Goal: Task Accomplishment & Management: Use online tool/utility

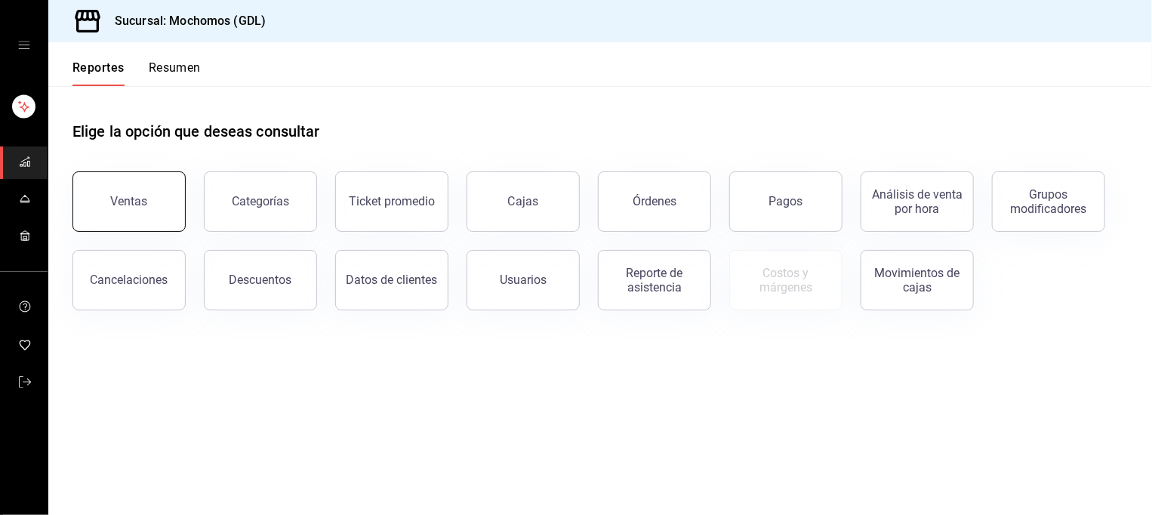
click at [137, 218] on button "Ventas" at bounding box center [128, 201] width 113 height 60
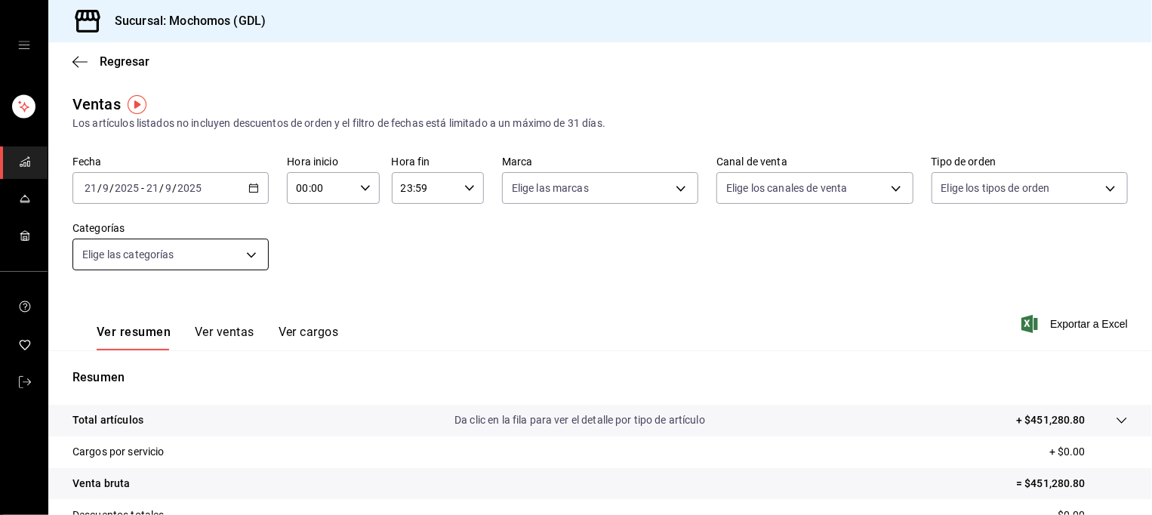
click at [241, 255] on body "Sucursal: Mochomos (GDL) Regresar Ventas Los artículos listados no incluyen des…" at bounding box center [576, 257] width 1152 height 515
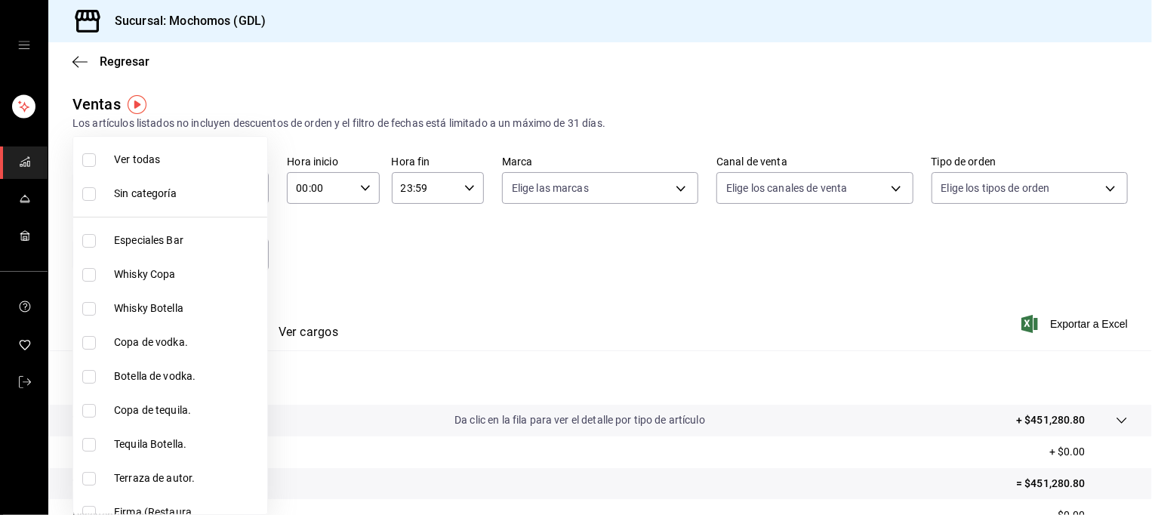
click at [358, 276] on div at bounding box center [576, 257] width 1152 height 515
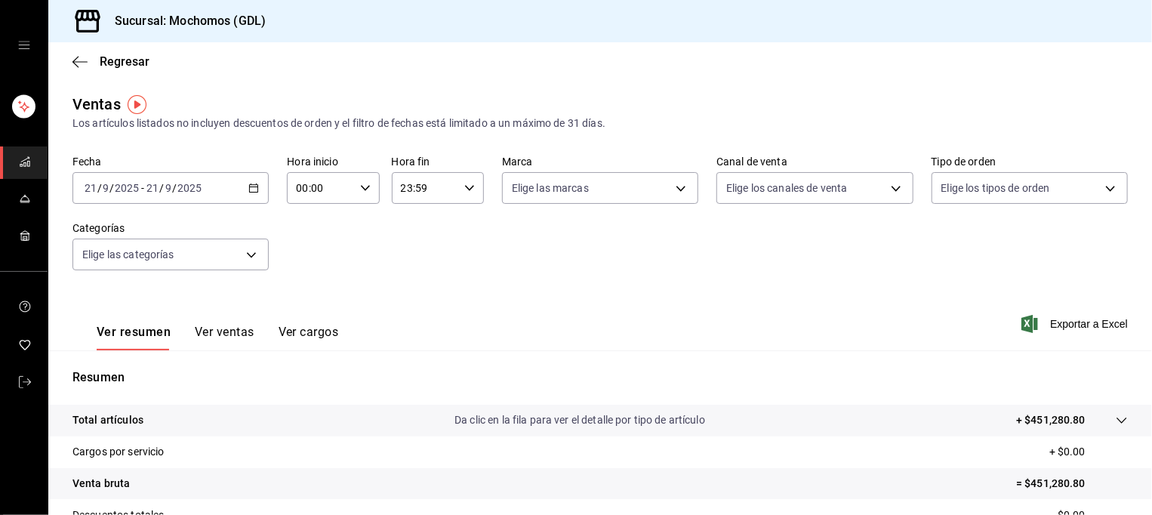
click at [255, 191] on \(Stroke\) "button" at bounding box center [253, 188] width 9 height 8
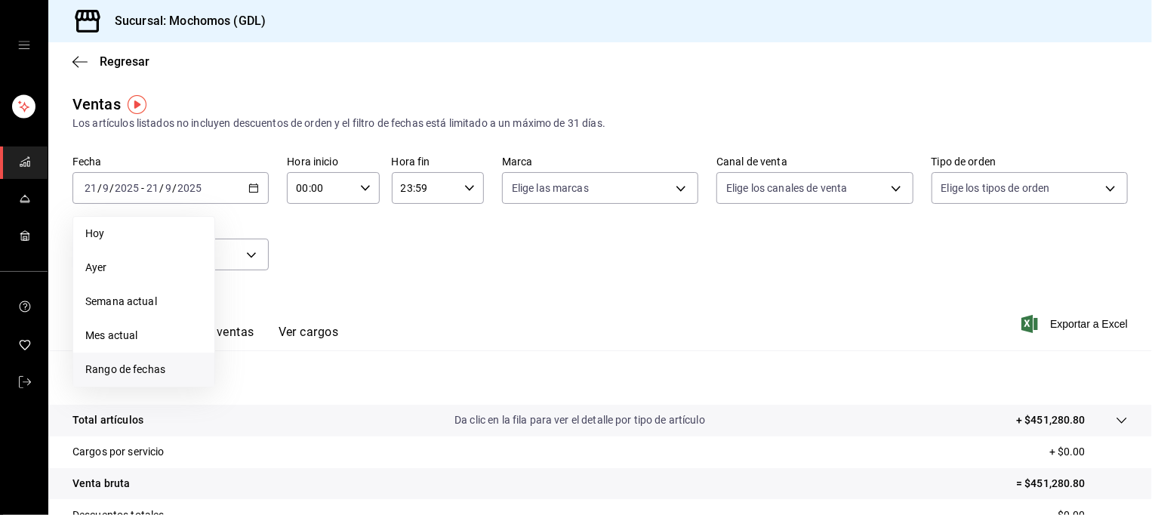
click at [140, 374] on span "Rango de fechas" at bounding box center [143, 370] width 117 height 16
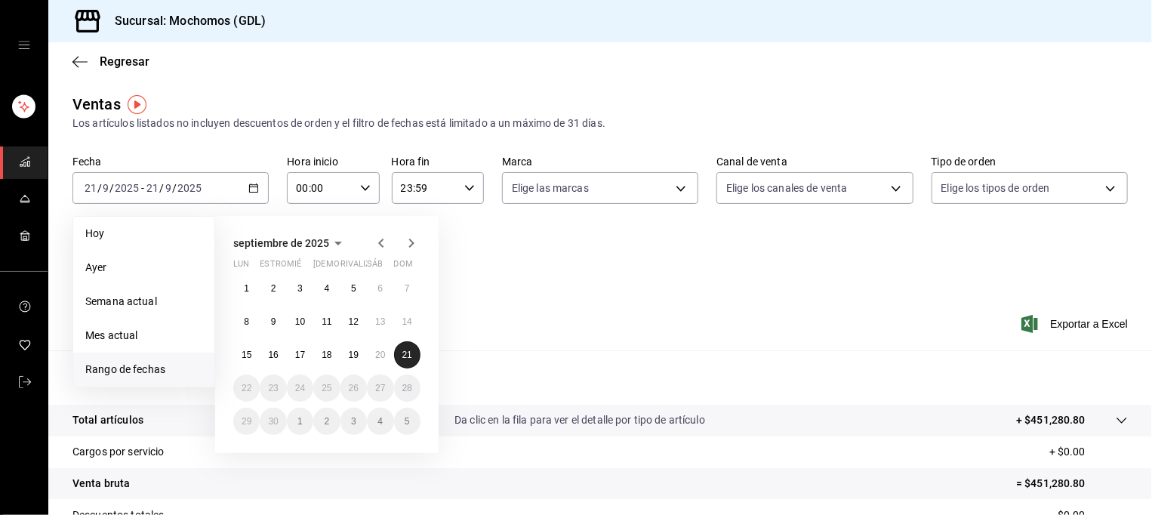
click at [404, 359] on abbr "21" at bounding box center [407, 355] width 10 height 11
click at [159, 366] on span "Rango de fechas" at bounding box center [143, 370] width 117 height 16
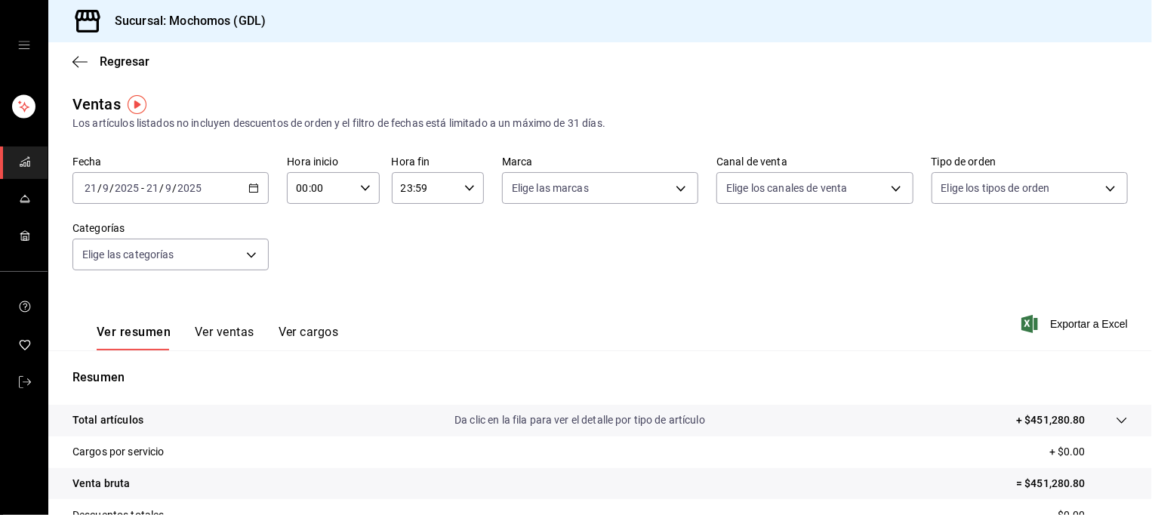
click at [707, 358] on div "Resumen Total artículos Da clic en la fila para ver el detalle por tipo de artí…" at bounding box center [600, 512] width 1104 height 325
click at [255, 185] on \(Stroke\) "button" at bounding box center [253, 188] width 9 height 8
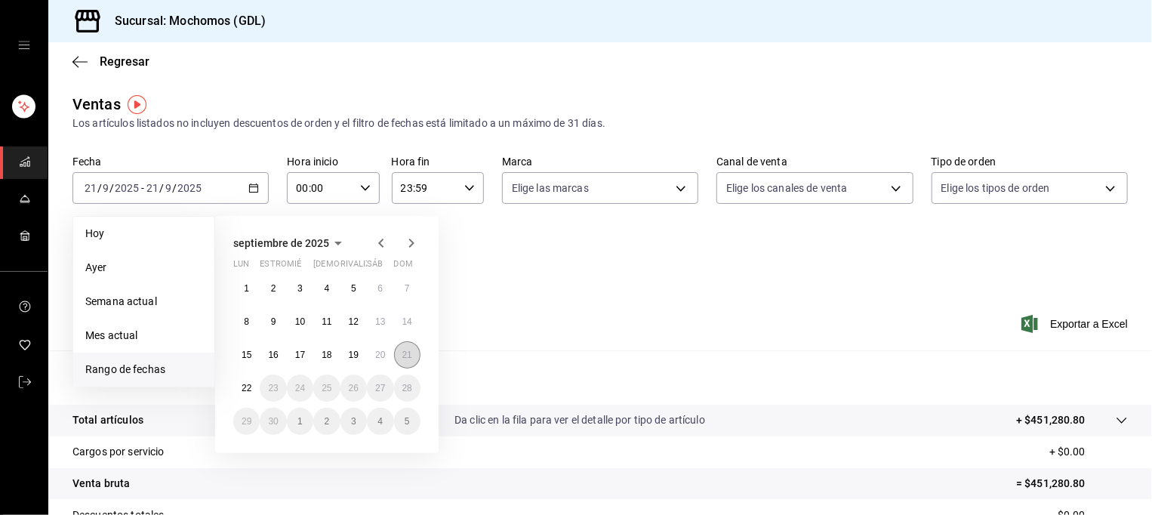
click at [406, 352] on abbr "21" at bounding box center [407, 355] width 10 height 11
click at [251, 388] on button "22" at bounding box center [246, 387] width 26 height 27
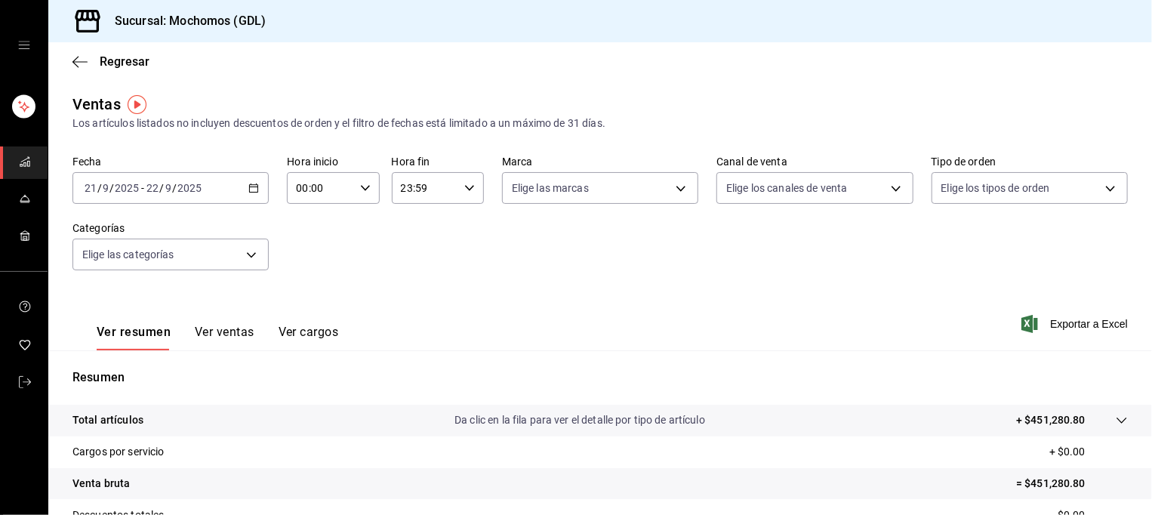
click at [352, 187] on div "00:00 Hora inicio" at bounding box center [333, 188] width 92 height 32
click at [307, 297] on span "05" at bounding box center [307, 294] width 21 height 12
type input "05:00"
click at [451, 185] on div at bounding box center [576, 257] width 1152 height 515
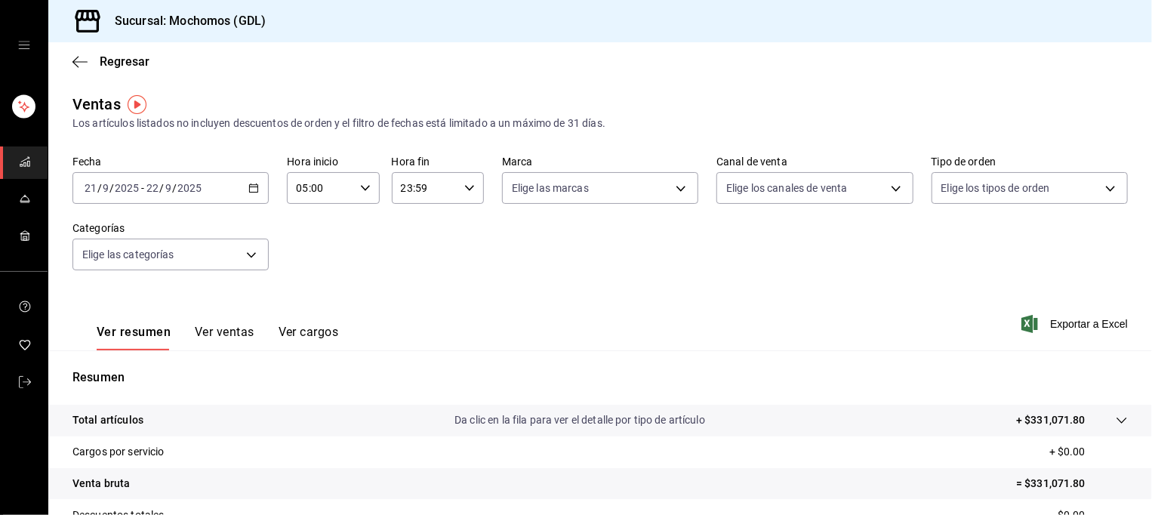
click at [451, 185] on input "23:59" at bounding box center [425, 188] width 66 height 30
click at [412, 230] on span "05" at bounding box center [409, 232] width 21 height 12
type input "05:59"
click at [536, 248] on div at bounding box center [576, 257] width 1152 height 515
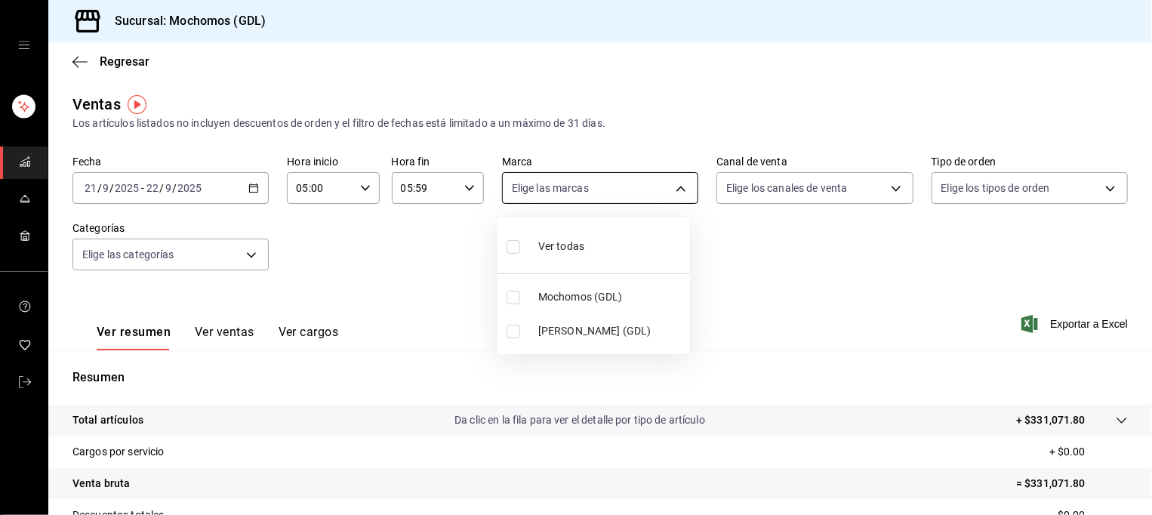
click at [598, 189] on body "Sucursal: Mochomos (GDL) Regresar Ventas Los artículos listados no incluyen des…" at bounding box center [576, 257] width 1152 height 515
click at [552, 295] on span "Mochomos (GDL)" at bounding box center [611, 297] width 146 height 16
type input "36c25d4a-7cb0-456c-a434-e981d54830bc"
checkbox input "true"
click at [775, 232] on div at bounding box center [576, 257] width 1152 height 515
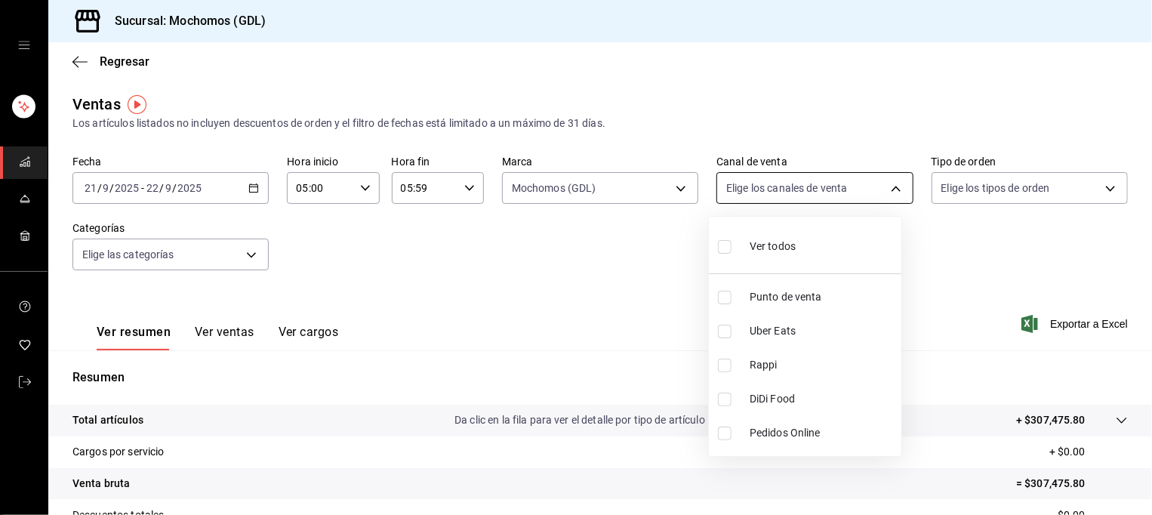
click at [824, 202] on body "Sucursal: Mochomos (GDL) Regresar Ventas Los artículos listados no incluyen des…" at bounding box center [576, 257] width 1152 height 515
click at [805, 248] on li "Ver todos" at bounding box center [805, 245] width 192 height 45
type input "PARROT,UBER_EATS,RAPPI,DIDI_FOOD,ONLINE"
checkbox input "true"
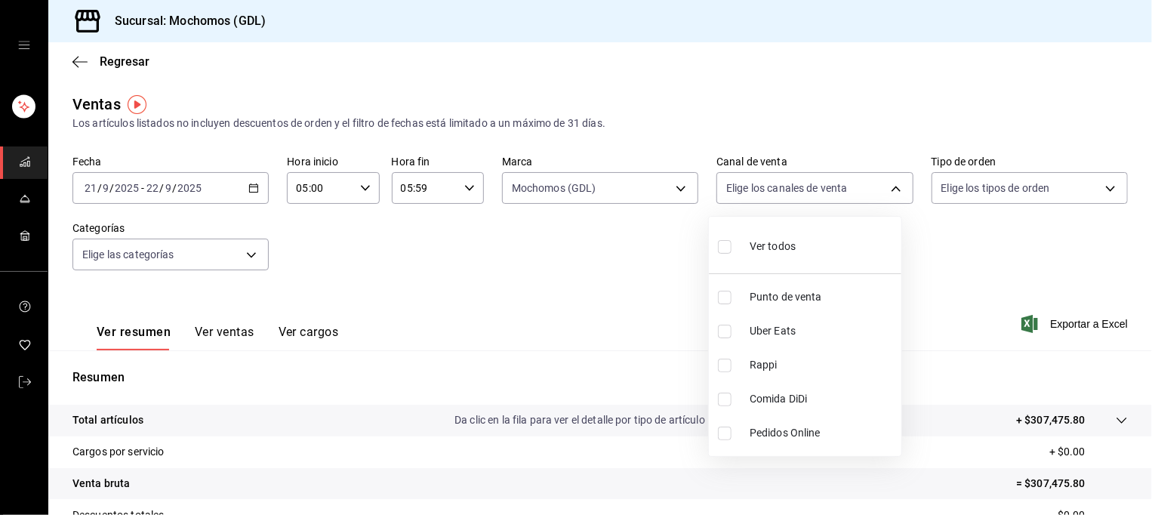
checkbox input "true"
click at [975, 189] on div at bounding box center [576, 257] width 1152 height 515
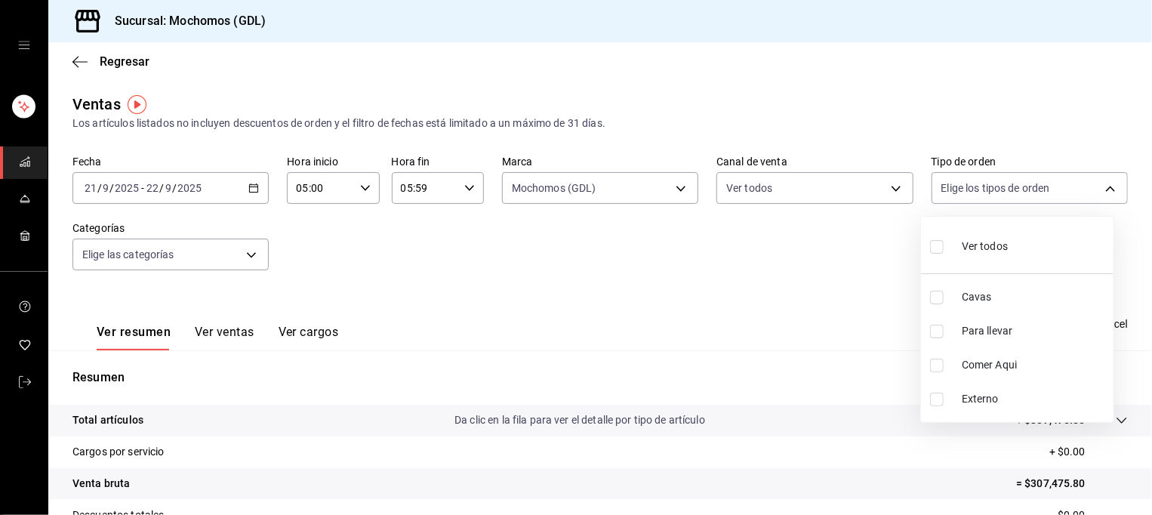
click at [975, 189] on body "Sucursal: Mochomos (GDL) Regresar Ventas Los artículos listados no incluyen des…" at bounding box center [576, 257] width 1152 height 515
click at [982, 240] on span "Ver todos" at bounding box center [985, 247] width 46 height 16
type input "c3d0baef-30c0-4718-9d76-caab43e27316,13c4cc4a-99d2-42c0-ba96-c3de8c08c13d,7b791…"
checkbox input "true"
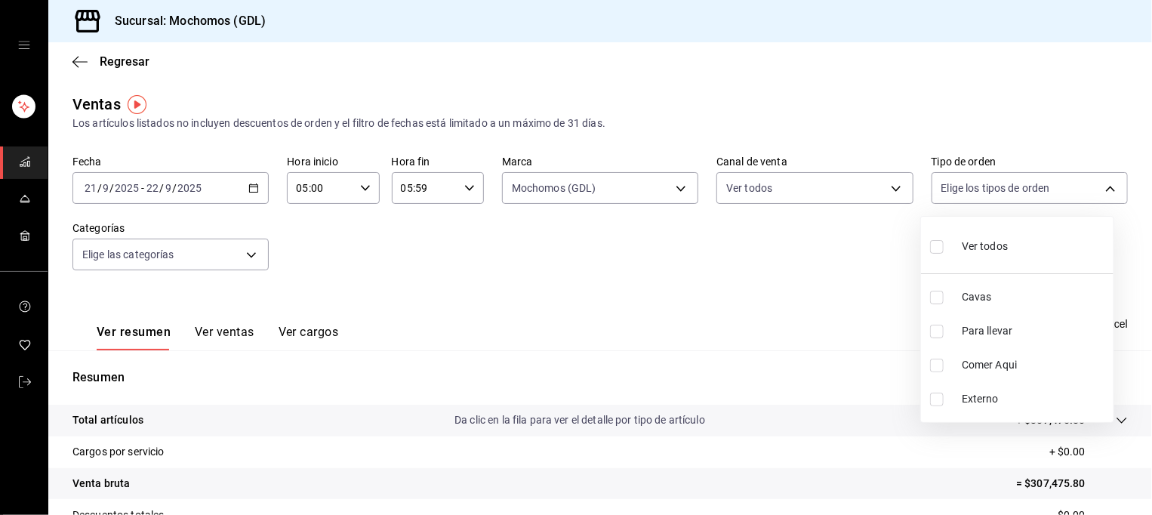
checkbox input "true"
click at [814, 294] on div at bounding box center [576, 257] width 1152 height 515
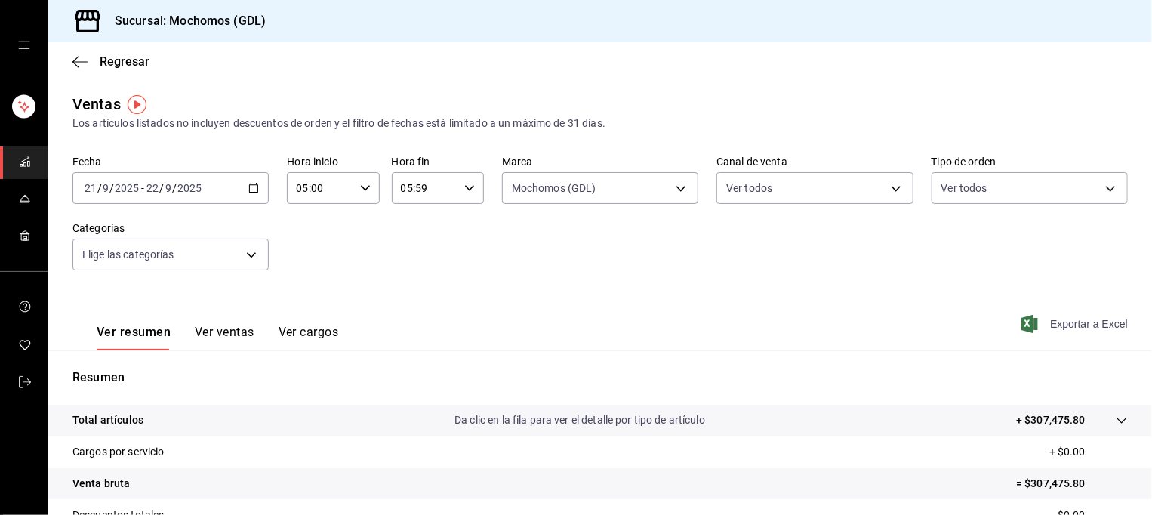
click at [1068, 324] on font "Exportar a Excel" at bounding box center [1089, 324] width 78 height 12
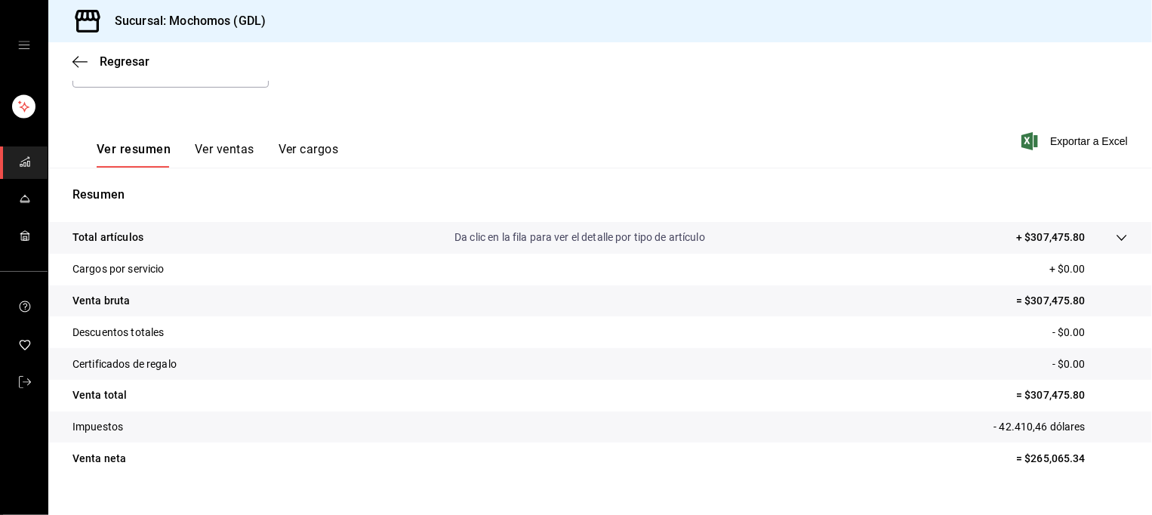
scroll to position [202, 0]
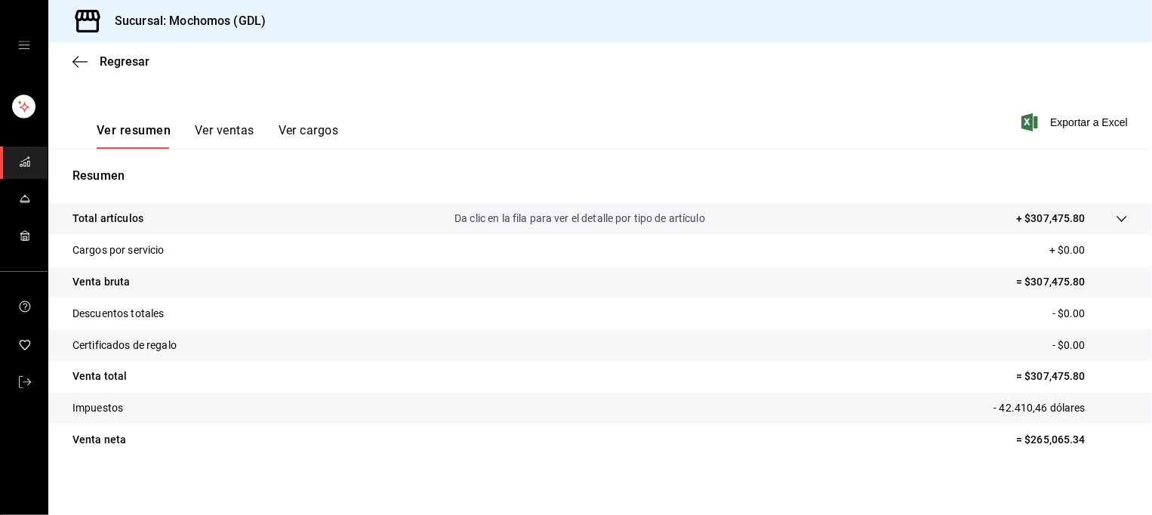
click at [14, 161] on link "carpetas de buzones" at bounding box center [24, 162] width 48 height 32
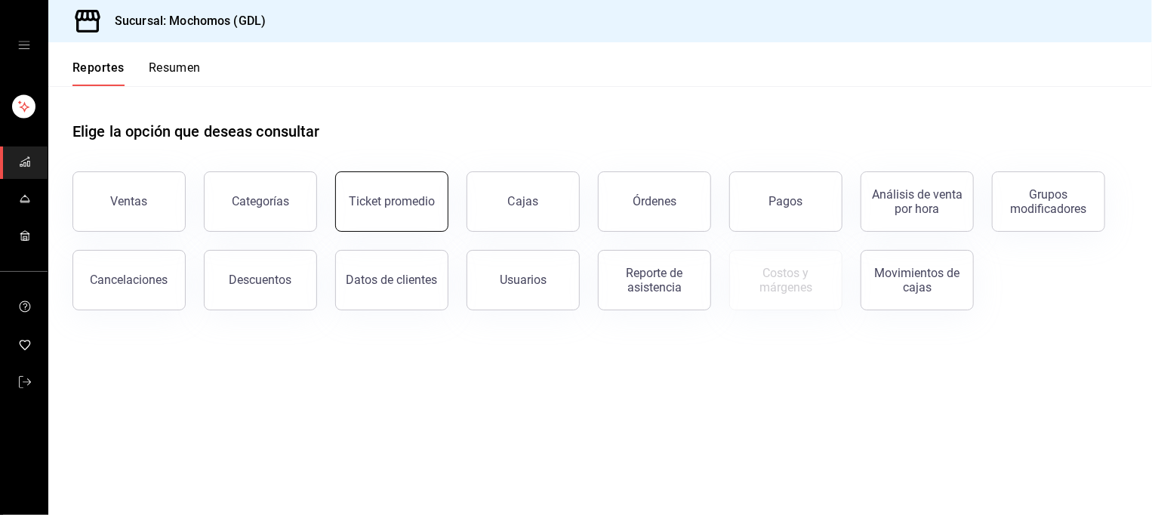
click at [401, 197] on div "Ticket promedio" at bounding box center [392, 201] width 86 height 14
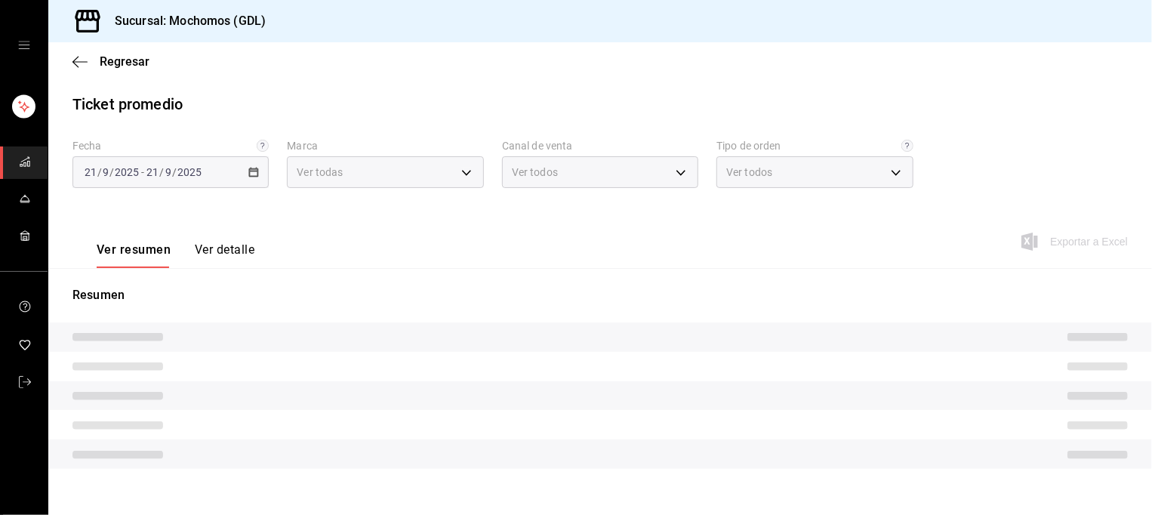
type input "36c25d4a-7cb0-456c-a434-e981d54830bc,9cac9703-0c5a-4d8b-addd-5b6b571d65b9"
type input "PARROT,UBER_EATS,RAPPI,DIDI_FOOD,ONLINE"
type input "c3d0baef-30c0-4718-9d76-caab43e27316,13c4cc4a-99d2-42c0-ba96-c3de8c08c13d,7b791…"
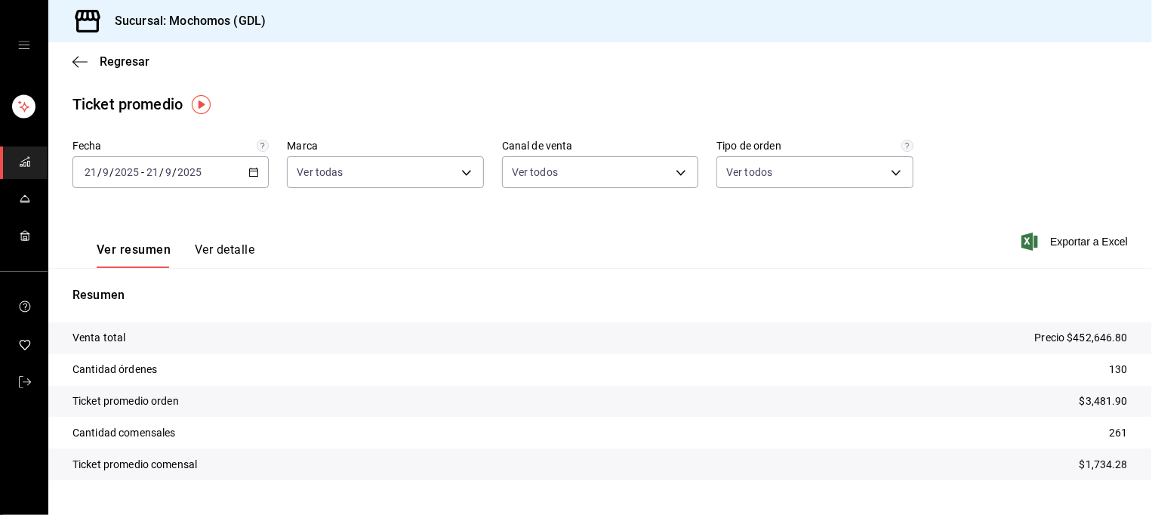
click at [249, 174] on icon "button" at bounding box center [253, 172] width 11 height 11
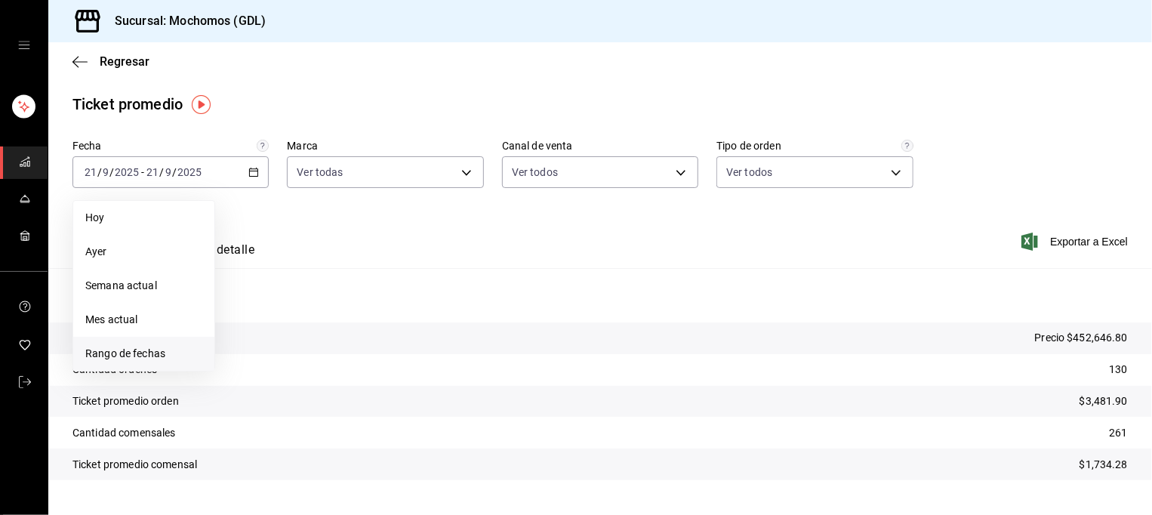
click at [134, 358] on span "Rango de fechas" at bounding box center [143, 354] width 117 height 16
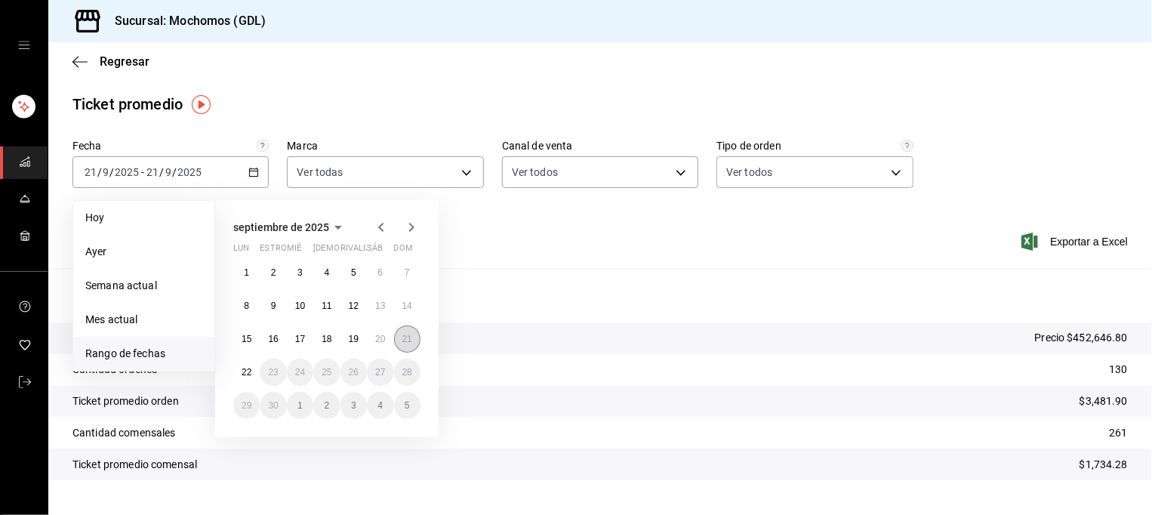
click at [408, 343] on abbr "21" at bounding box center [407, 339] width 10 height 11
click at [247, 373] on abbr "22" at bounding box center [247, 372] width 10 height 11
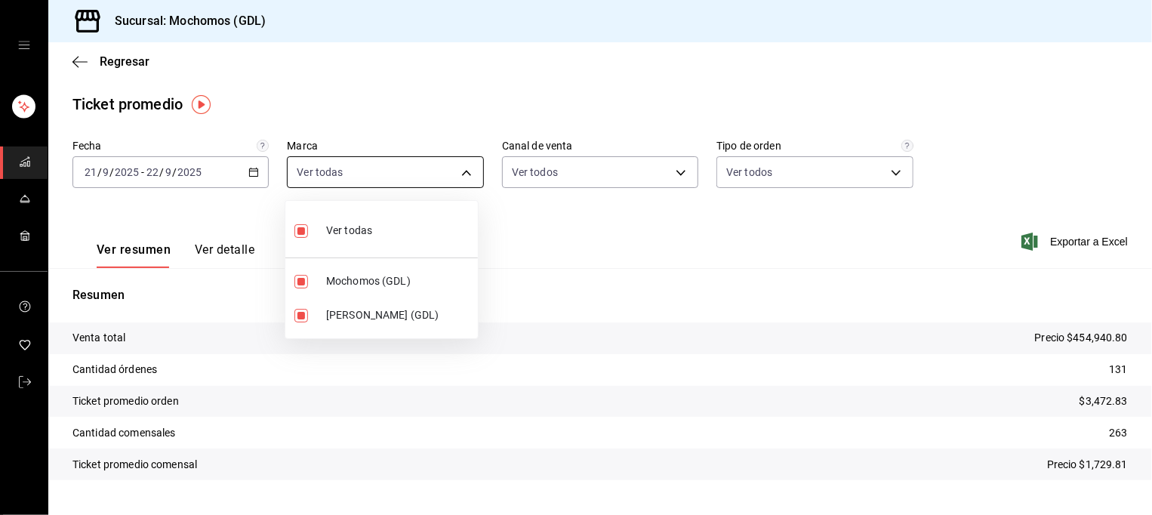
click at [399, 176] on body "Sucursal: Mochomos (GDL) Regresar Ticket promedio Fecha [DATE] [DATE] - [DATE] …" at bounding box center [576, 257] width 1152 height 515
click at [313, 317] on label at bounding box center [304, 316] width 20 height 14
click at [308, 317] on input "checkbox" at bounding box center [301, 316] width 14 height 14
checkbox input "true"
type input "36c25d4a-7cb0-456c-a434-e981d54830bc,9cac9703-0c5a-4d8b-addd-5b6b571d65b9"
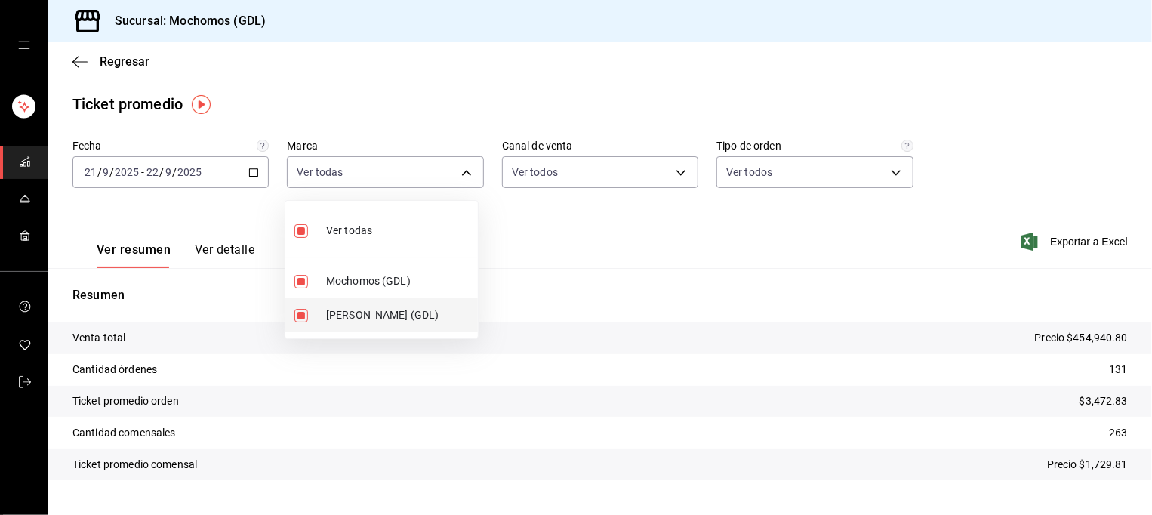
checkbox input "true"
click at [299, 316] on input "checkbox" at bounding box center [301, 316] width 14 height 14
checkbox input "false"
type input "36c25d4a-7cb0-456c-a434-e981d54830bc"
checkbox input "false"
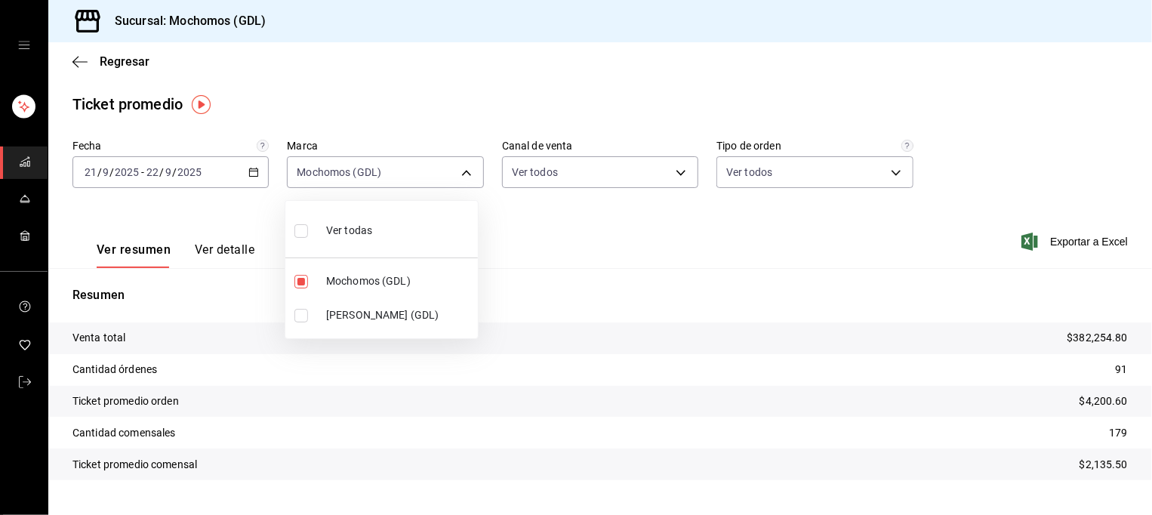
click at [578, 284] on div at bounding box center [576, 257] width 1152 height 515
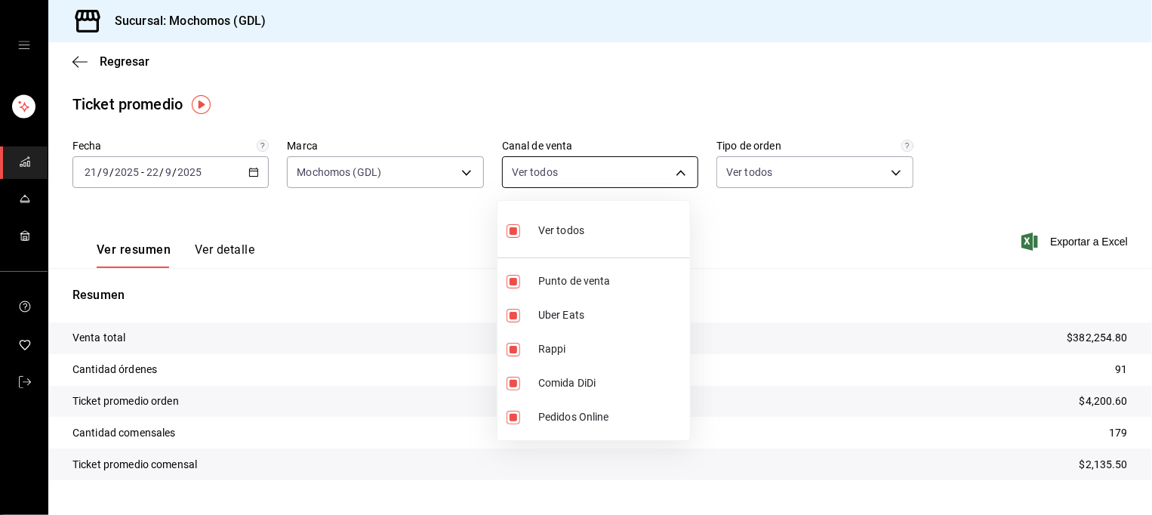
click at [676, 175] on body "Sucursal: Mochomos (GDL) Regresar Ticket promedio Fecha [DATE] [DATE] - [DATE] …" at bounding box center [576, 257] width 1152 height 515
click at [751, 175] on div at bounding box center [576, 257] width 1152 height 515
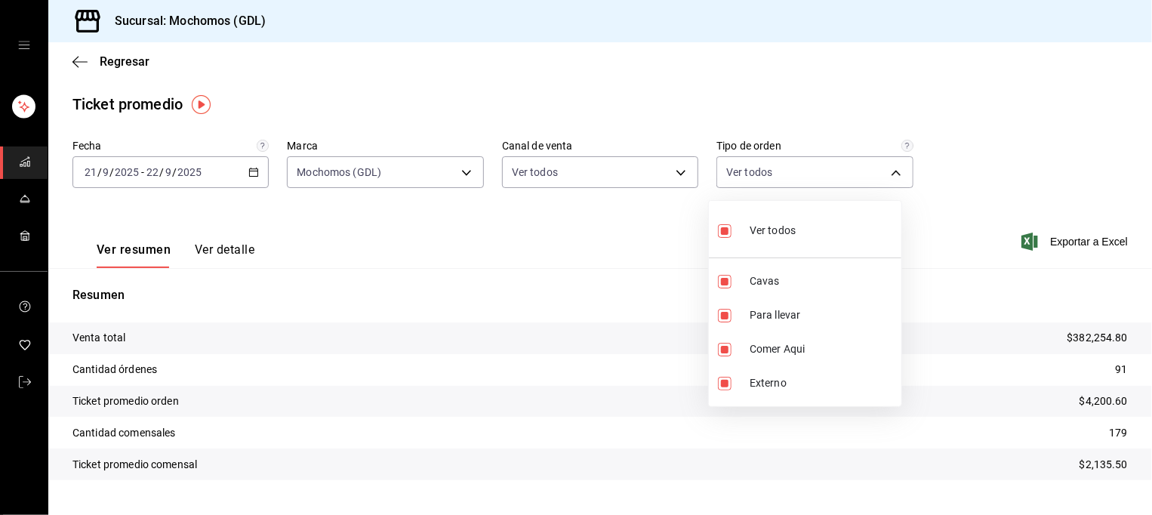
click at [751, 175] on body "Sucursal: Mochomos (GDL) Regresar Ticket promedio Fecha [DATE] [DATE] - [DATE] …" at bounding box center [576, 257] width 1152 height 515
click at [456, 306] on div at bounding box center [576, 257] width 1152 height 515
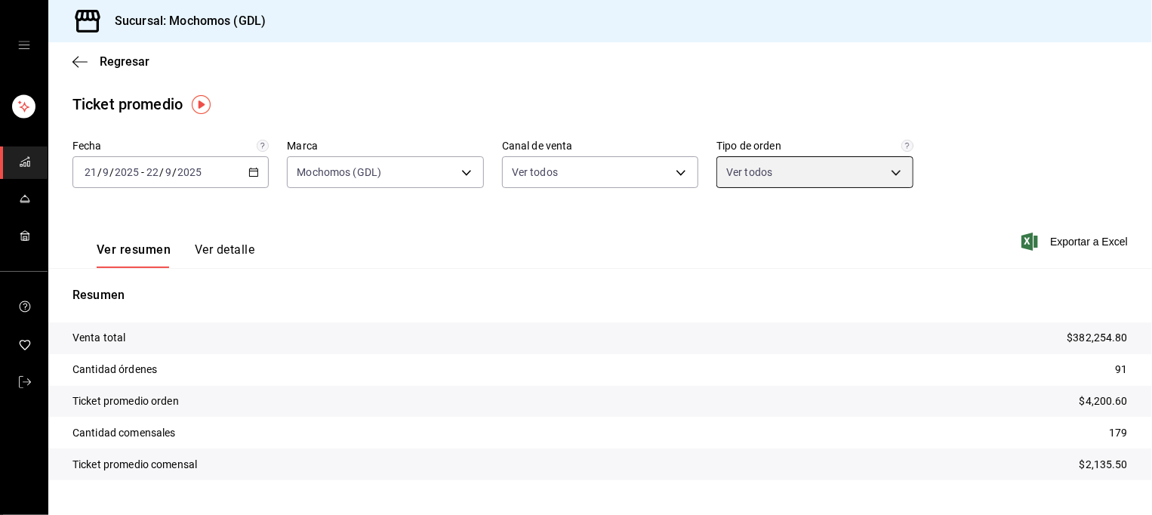
scroll to position [32, 0]
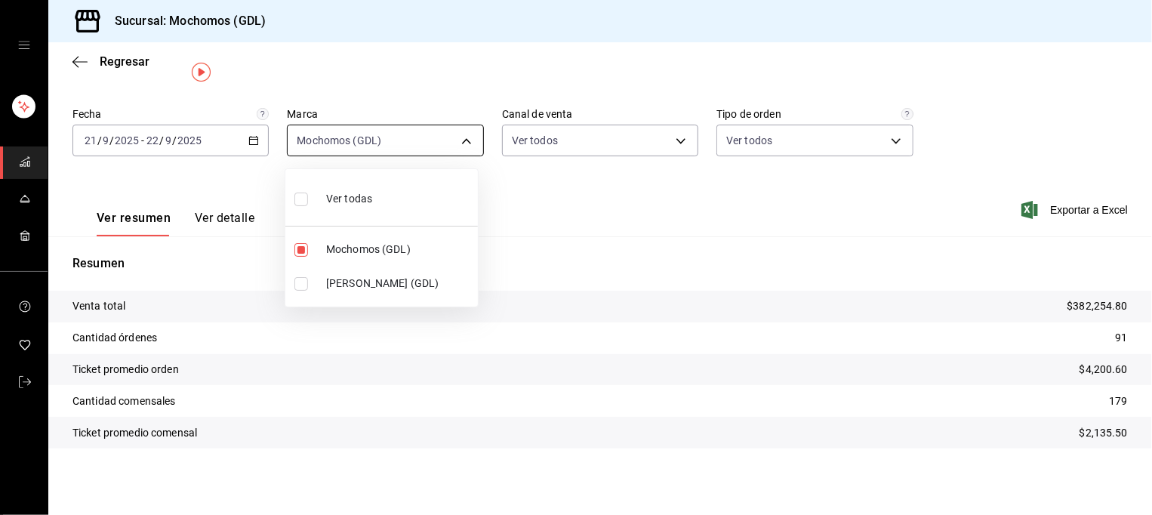
click at [359, 140] on body "Sucursal: Mochomos (GDL) Regresar Ticket promedio Fecha [DATE] [DATE] - [DATE] …" at bounding box center [576, 257] width 1152 height 515
click at [535, 190] on div at bounding box center [576, 257] width 1152 height 515
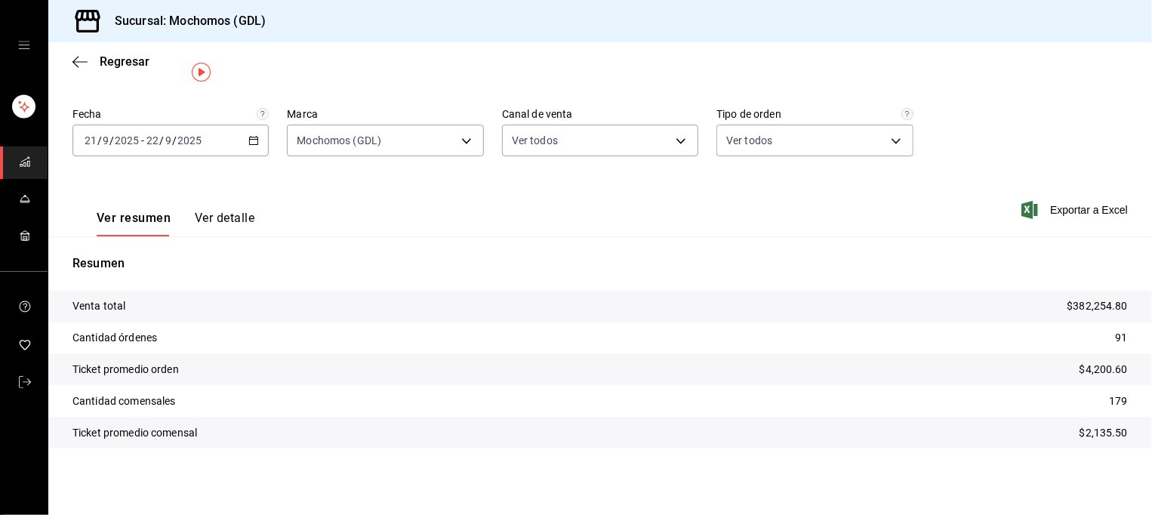
click at [235, 220] on button "Ver detalle" at bounding box center [225, 224] width 60 height 26
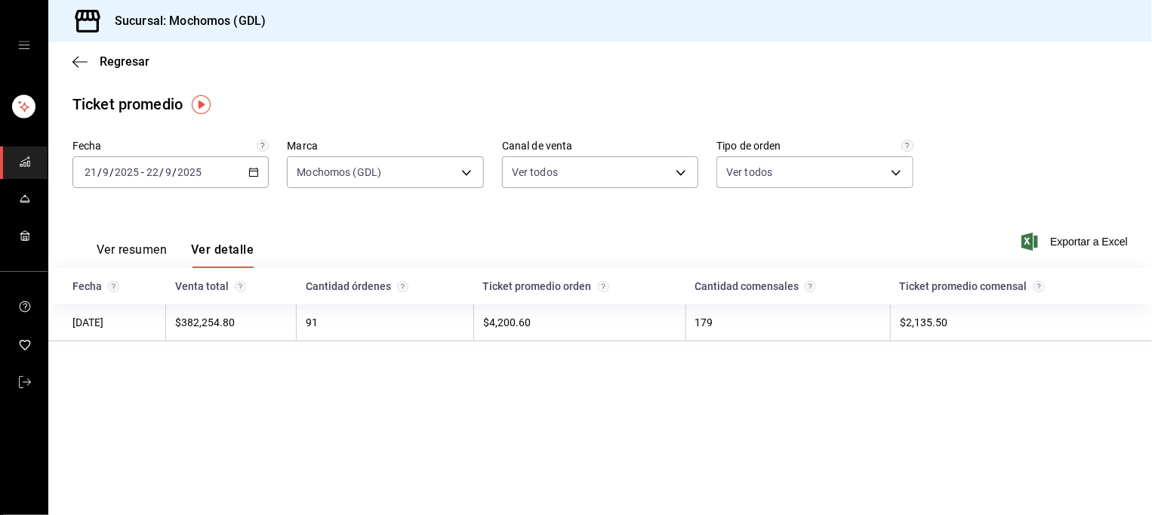
click at [135, 249] on font "Ver resumen" at bounding box center [132, 249] width 70 height 15
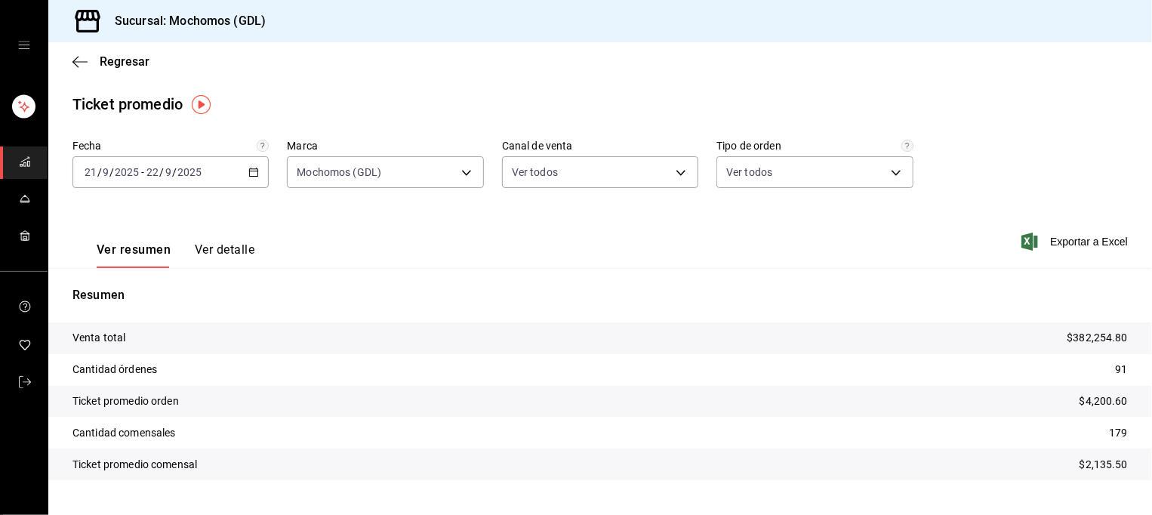
scroll to position [32, 0]
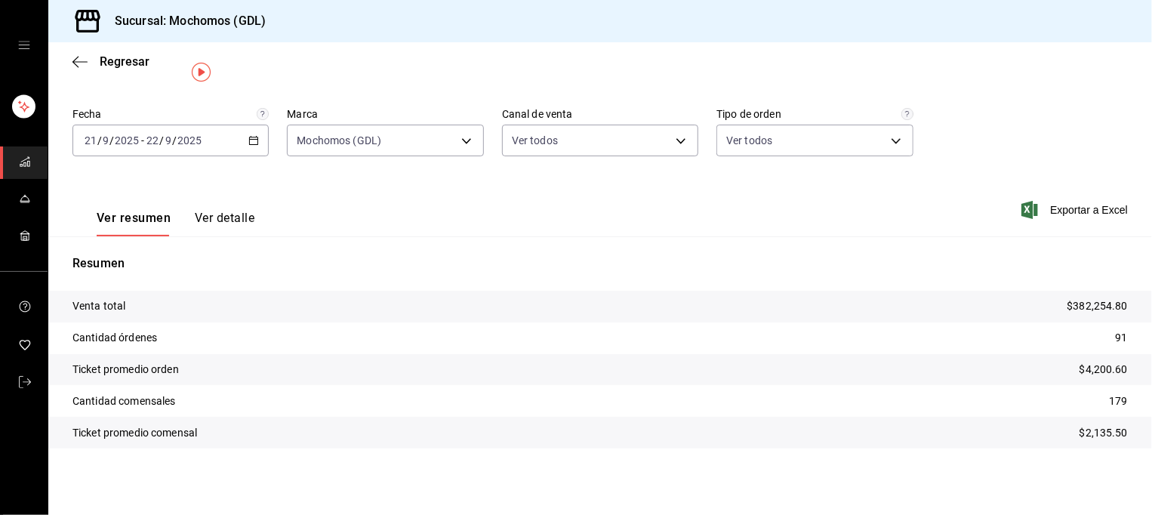
click at [248, 141] on icon "button" at bounding box center [253, 140] width 11 height 11
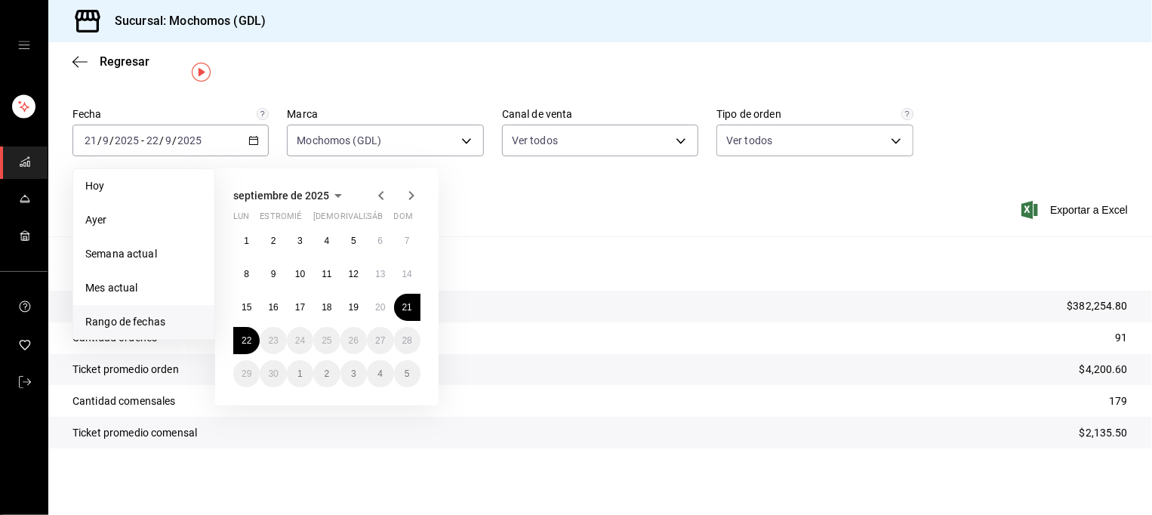
click at [458, 308] on div "[DATE] [PERSON_NAME] estropear mié jue rivalizar sáb dom 1 2 3 4 5 6 7 8 9 10 1…" at bounding box center [347, 280] width 264 height 249
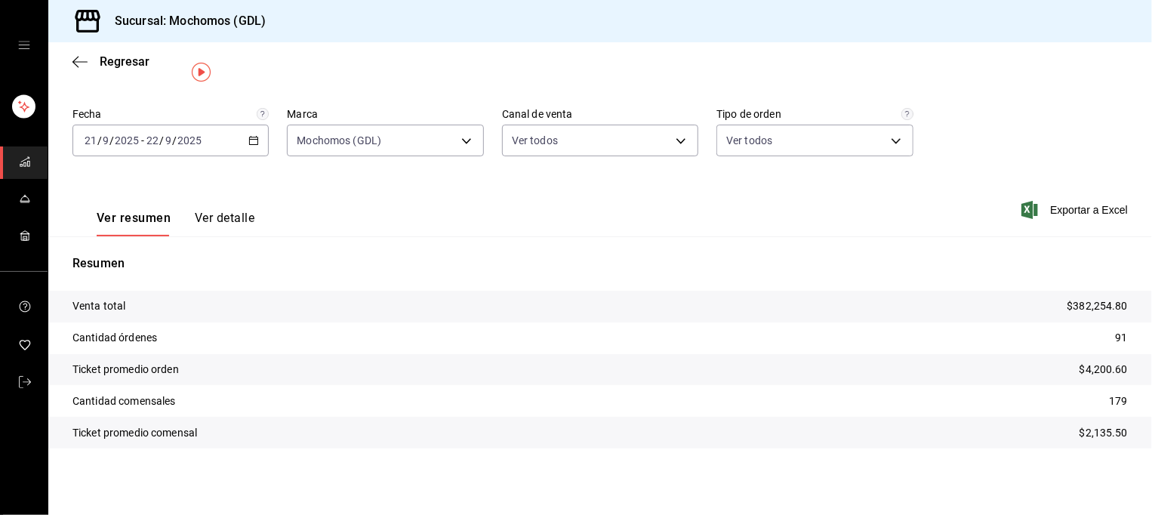
click at [559, 180] on div "Ver resumen Ver detalle Exportar a Excel" at bounding box center [600, 205] width 1104 height 62
click at [19, 156] on icon "carpetas de buzones" at bounding box center [25, 162] width 12 height 12
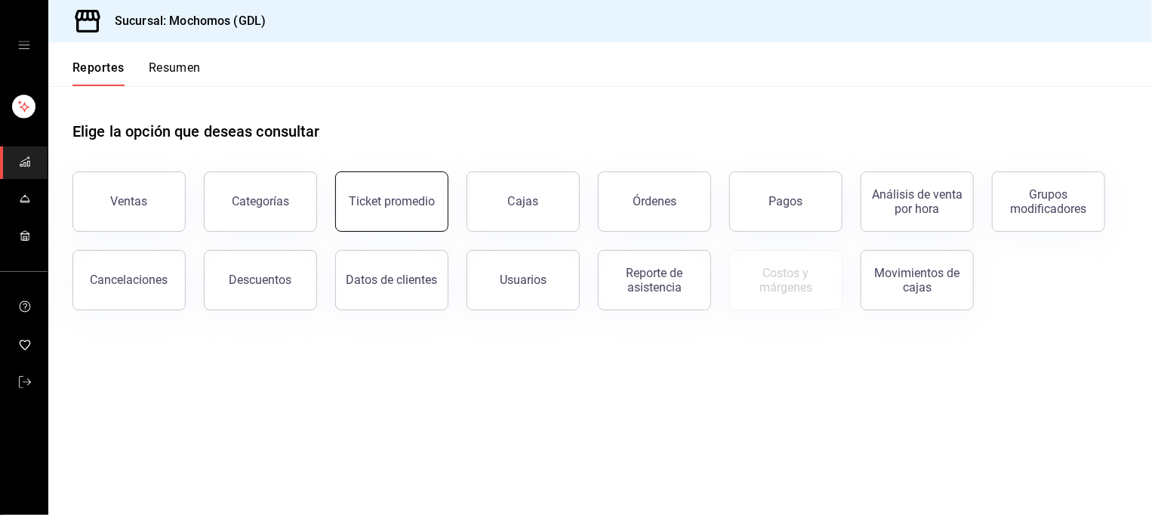
click at [380, 214] on button "Ticket promedio" at bounding box center [391, 201] width 113 height 60
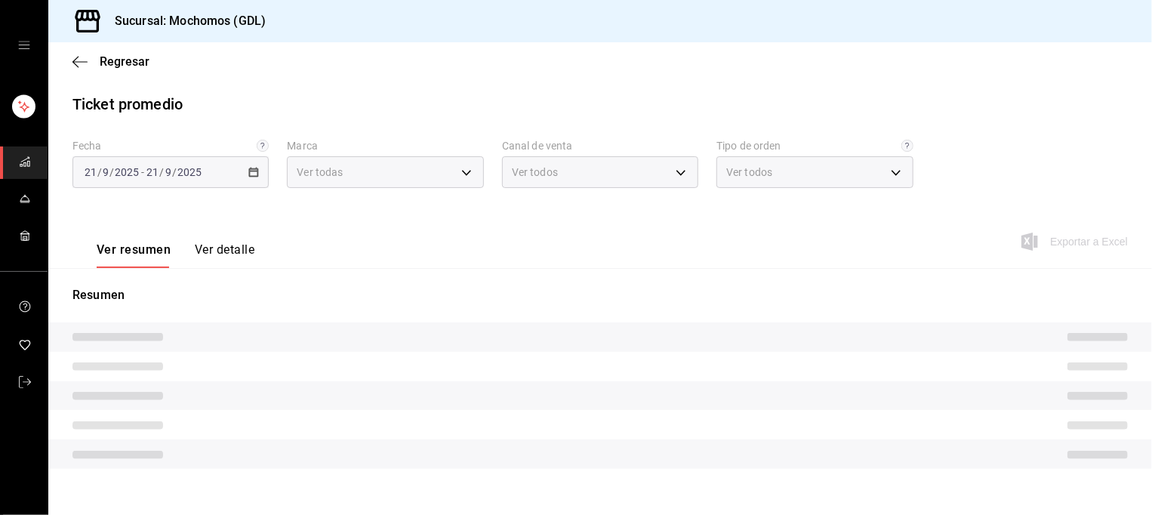
type input "36c25d4a-7cb0-456c-a434-e981d54830bc,9cac9703-0c5a-4d8b-addd-5b6b571d65b9"
type input "PARROT,UBER_EATS,RAPPI,DIDI_FOOD,ONLINE"
type input "c3d0baef-30c0-4718-9d76-caab43e27316,13c4cc4a-99d2-42c0-ba96-c3de8c08c13d,7b791…"
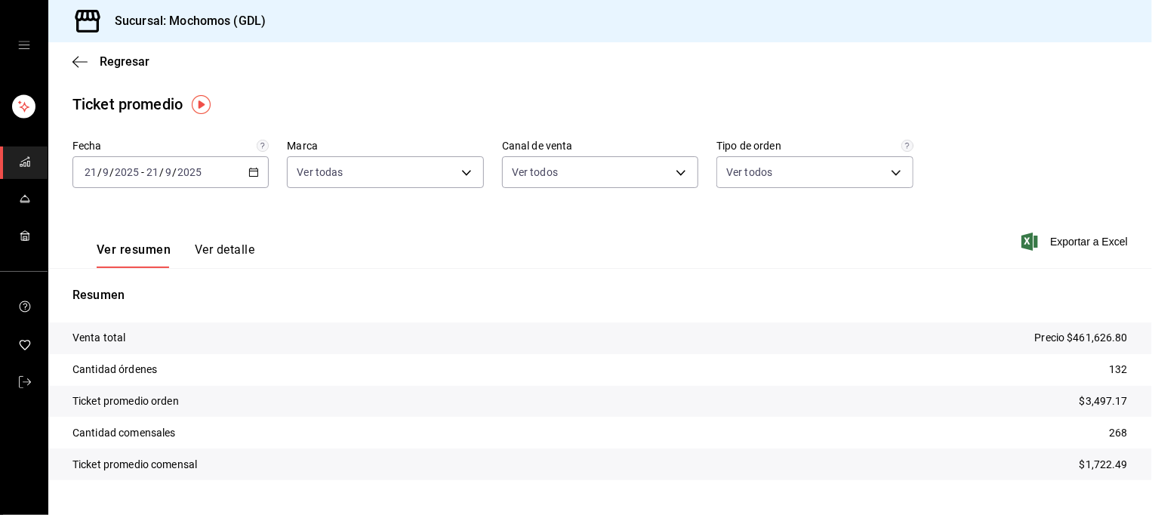
click at [251, 176] on \(Stroke\) "button" at bounding box center [253, 172] width 9 height 8
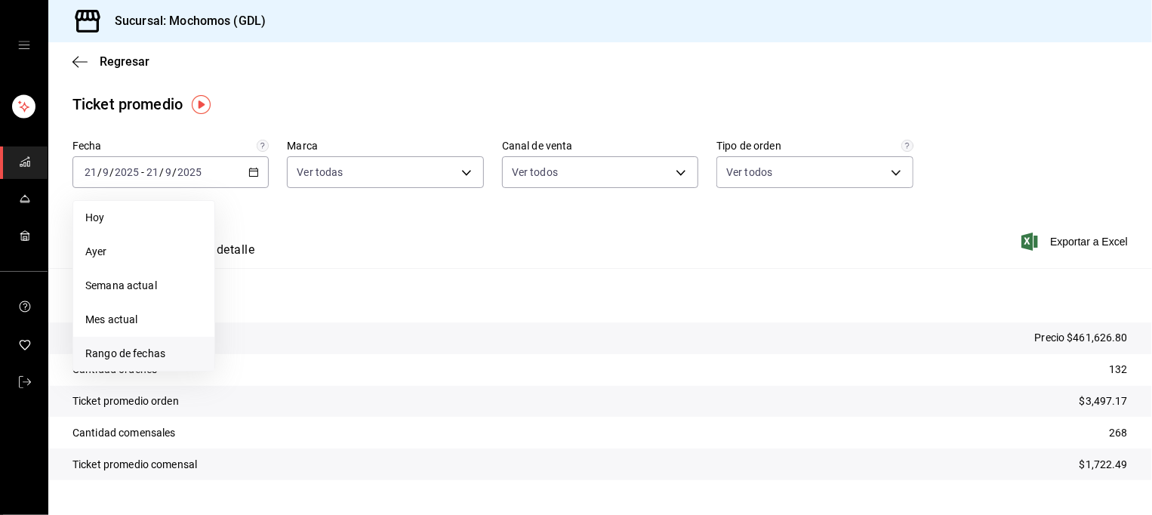
click at [152, 346] on span "Rango de fechas" at bounding box center [143, 354] width 117 height 16
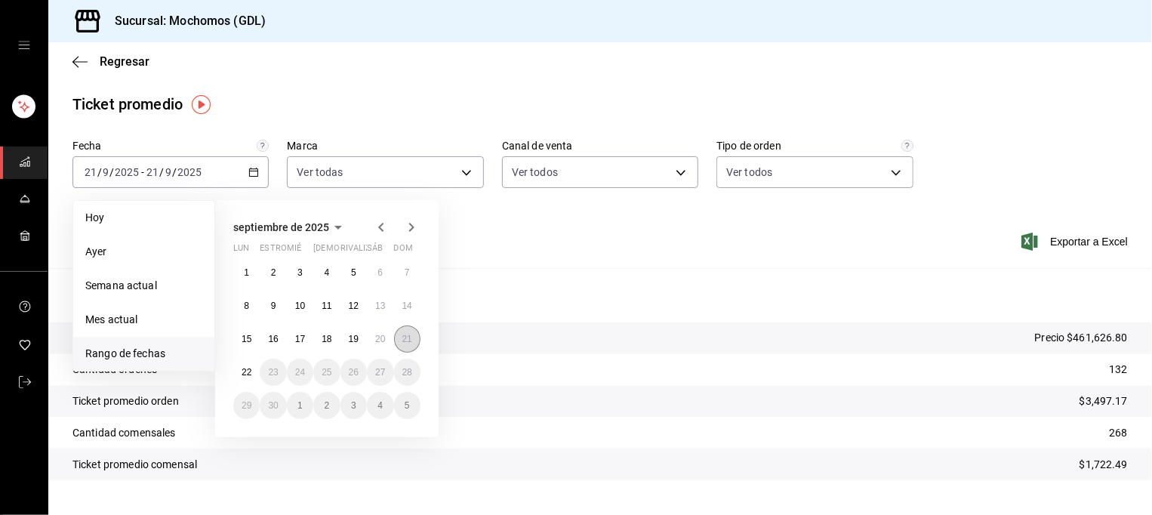
click at [411, 348] on button "21" at bounding box center [407, 338] width 26 height 27
click at [246, 375] on abbr "22" at bounding box center [247, 372] width 10 height 11
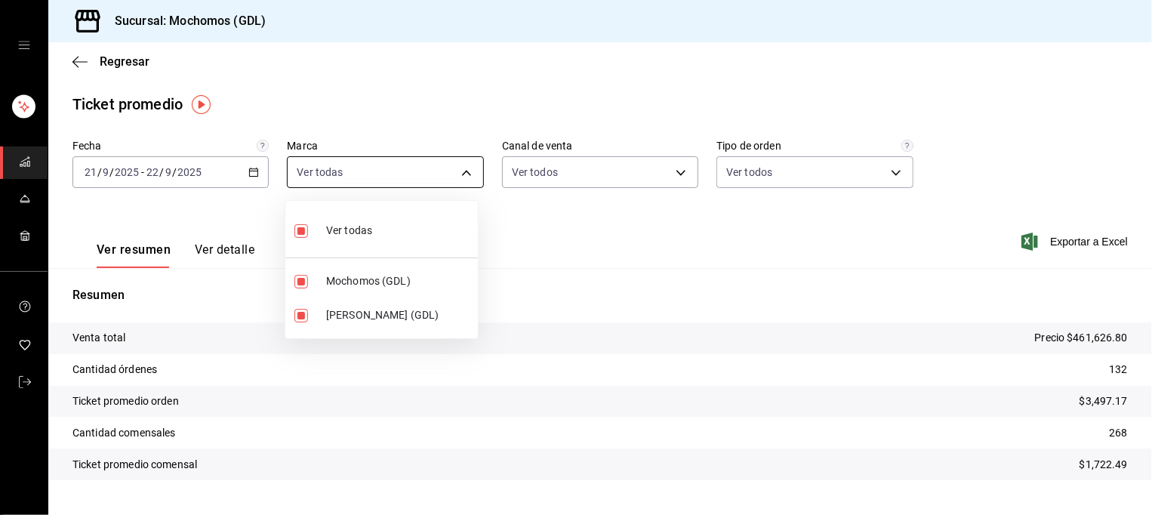
click at [419, 185] on body "Sucursal: Mochomos (GDL) Regresar Ticket promedio Fecha [DATE] [DATE] - [DATE] …" at bounding box center [576, 257] width 1152 height 515
click at [300, 312] on input "checkbox" at bounding box center [301, 316] width 14 height 14
checkbox input "false"
type input "36c25d4a-7cb0-456c-a434-e981d54830bc"
checkbox input "false"
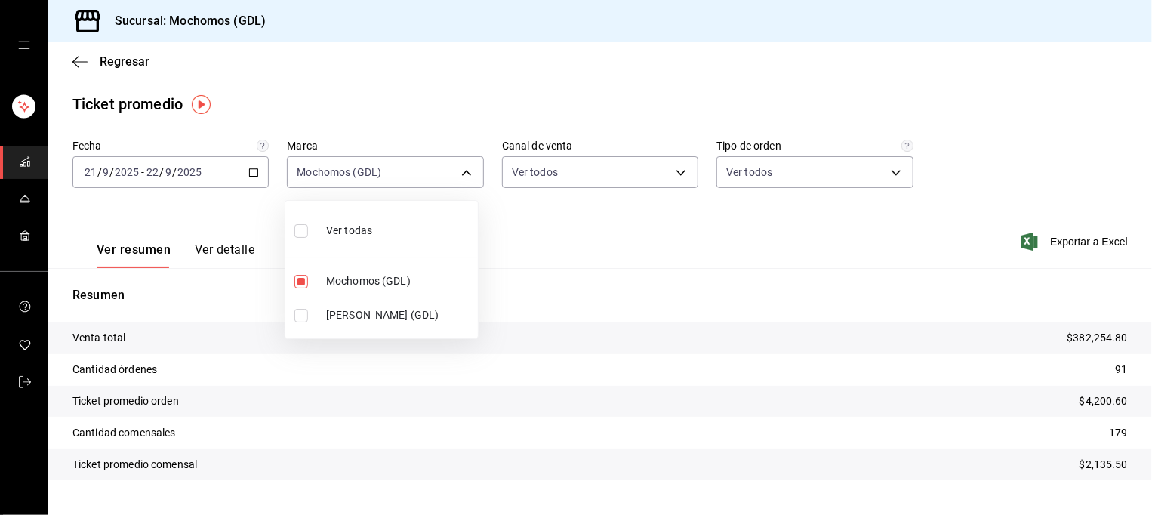
click at [588, 238] on div at bounding box center [576, 257] width 1152 height 515
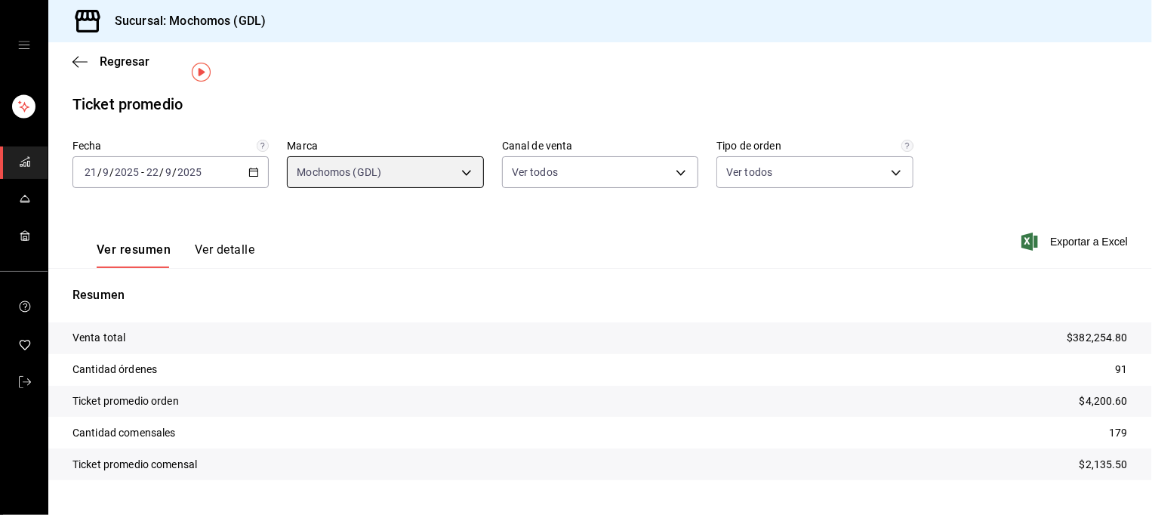
scroll to position [32, 0]
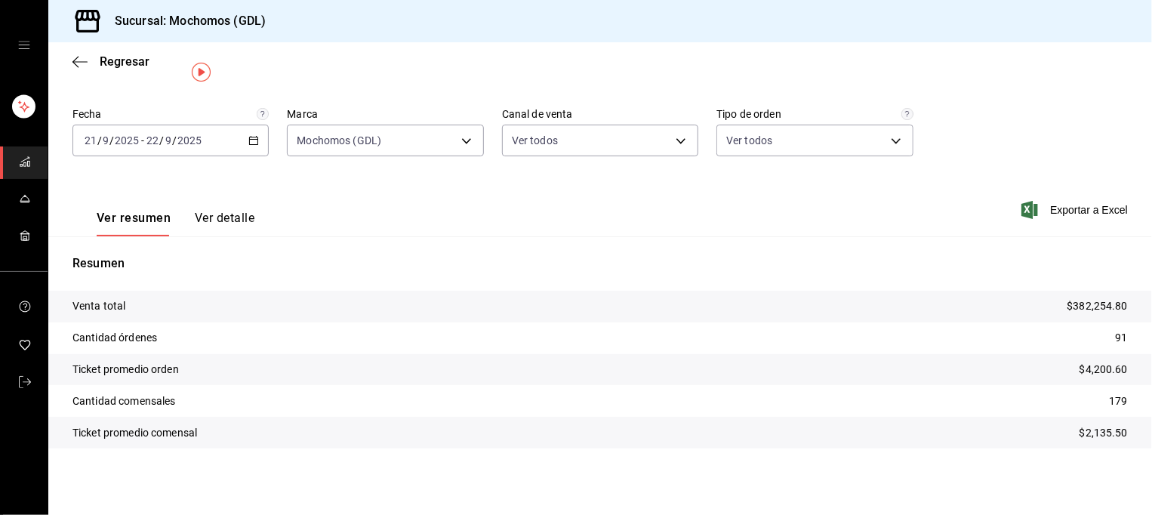
click at [249, 140] on icon "button" at bounding box center [253, 140] width 11 height 11
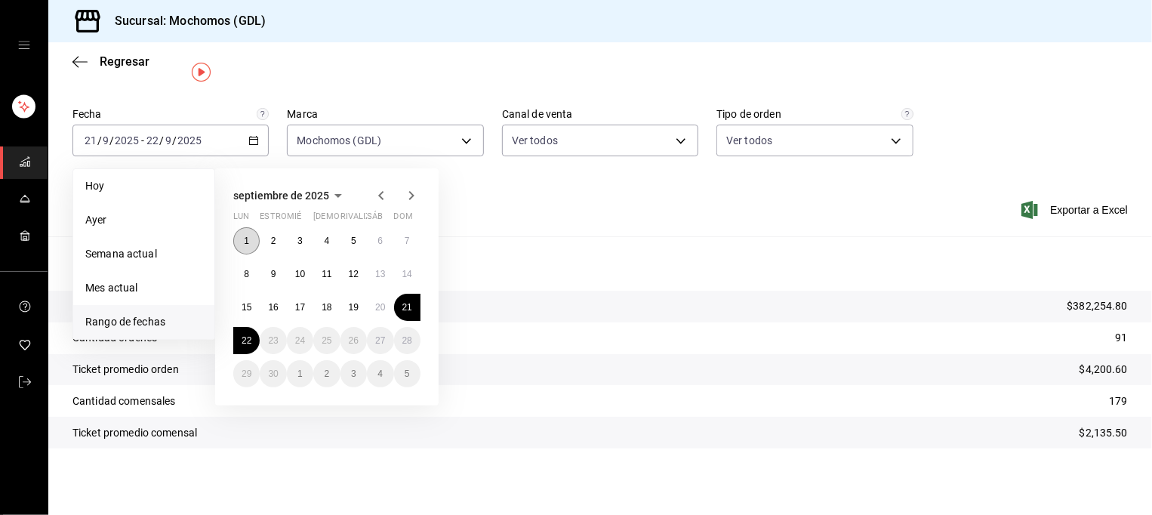
click at [248, 241] on abbr "1" at bounding box center [246, 241] width 5 height 11
click at [248, 343] on abbr "22" at bounding box center [247, 340] width 10 height 11
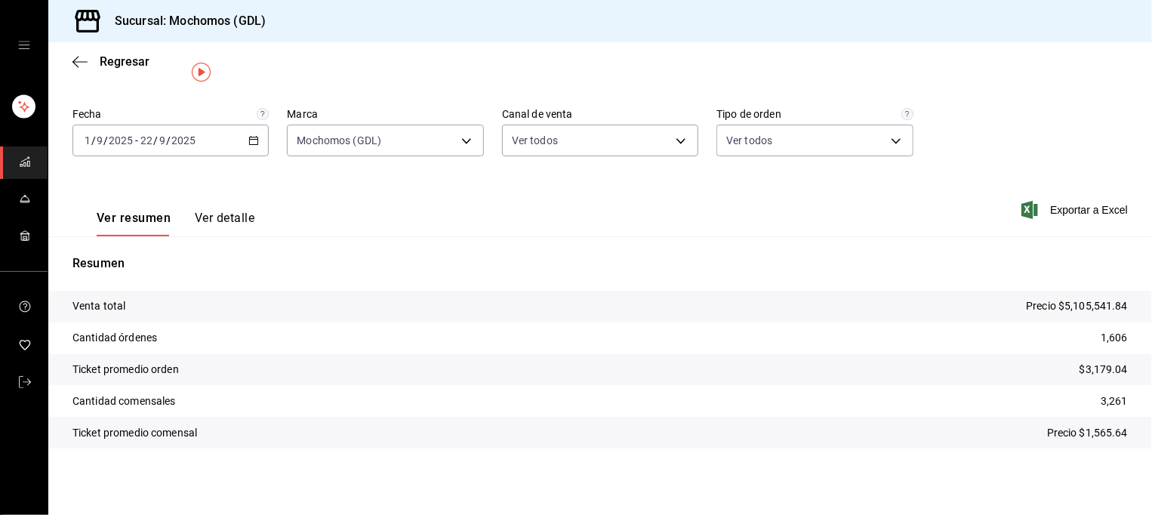
click at [26, 161] on icon "carpetas de buzones" at bounding box center [25, 162] width 12 height 12
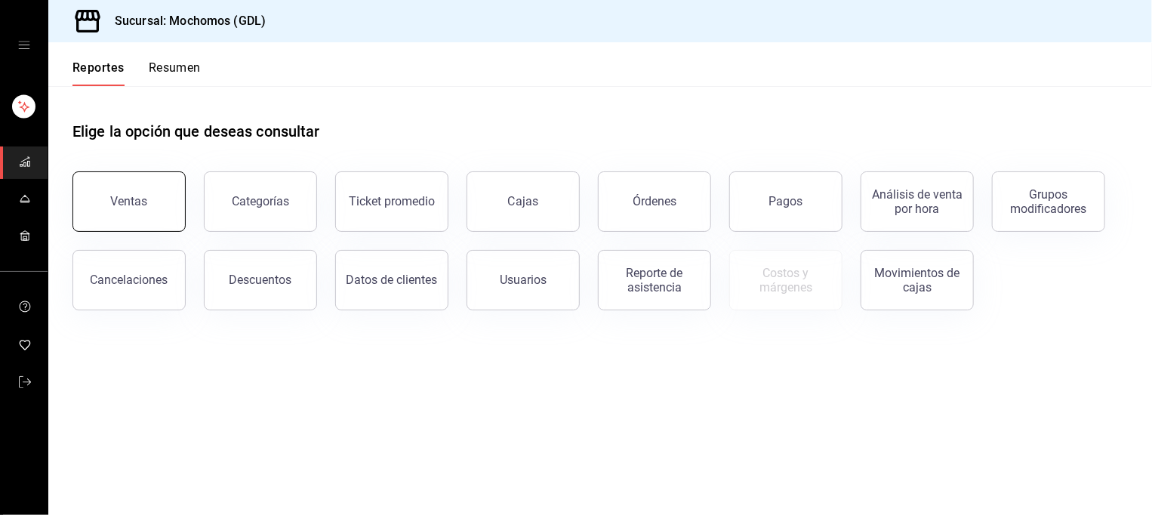
click at [125, 186] on button "Ventas" at bounding box center [128, 201] width 113 height 60
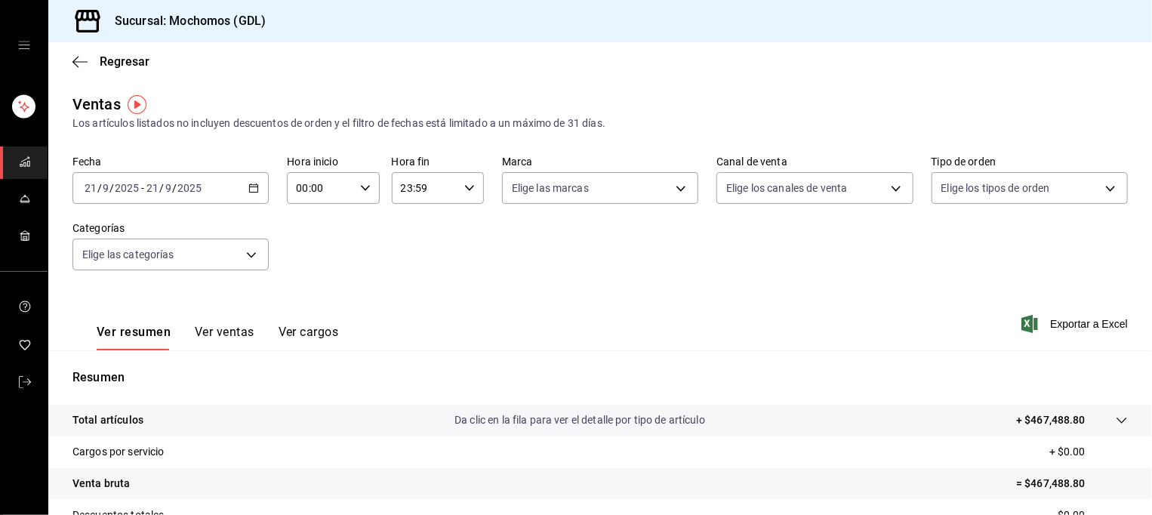
click at [249, 188] on icon "button" at bounding box center [253, 188] width 11 height 11
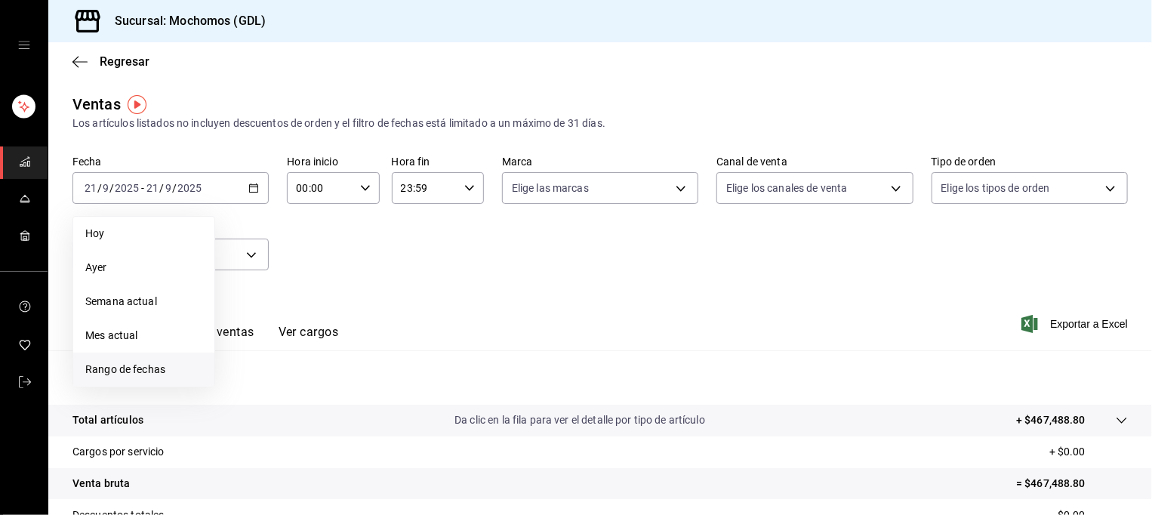
click at [148, 373] on span "Rango de fechas" at bounding box center [143, 370] width 117 height 16
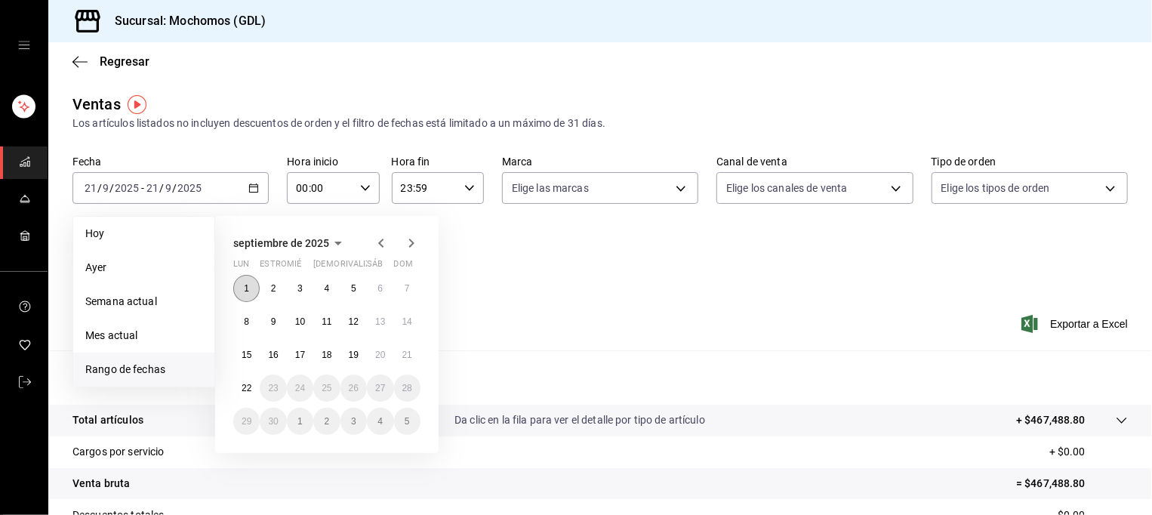
click at [253, 287] on button "1" at bounding box center [246, 288] width 26 height 27
click at [252, 383] on button "22" at bounding box center [246, 387] width 26 height 27
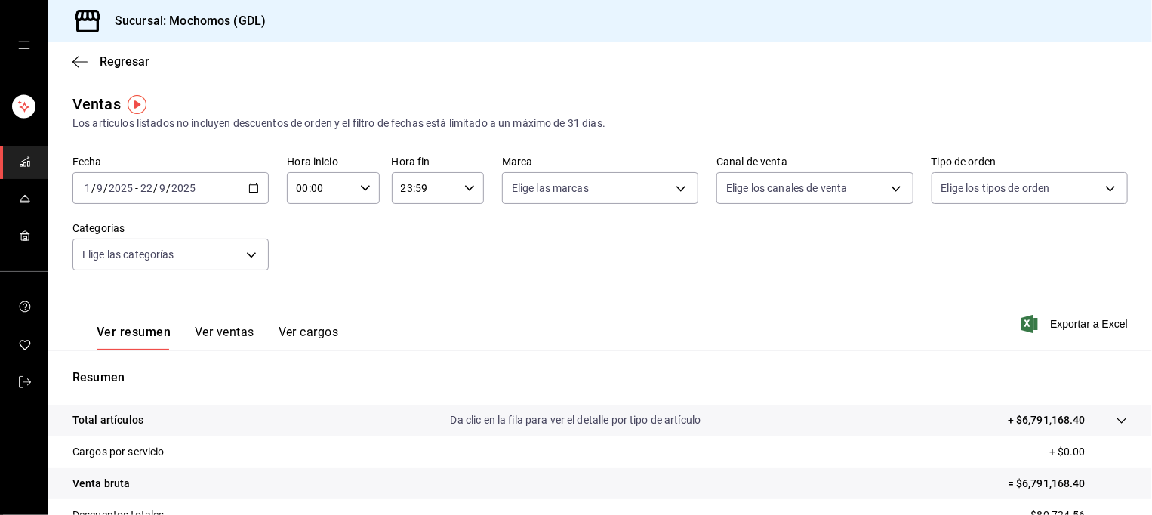
click at [364, 187] on \(Stroke\) "button" at bounding box center [365, 187] width 9 height 5
click at [306, 293] on span "05" at bounding box center [307, 296] width 21 height 12
type input "05:00"
click at [452, 184] on div at bounding box center [576, 257] width 1152 height 515
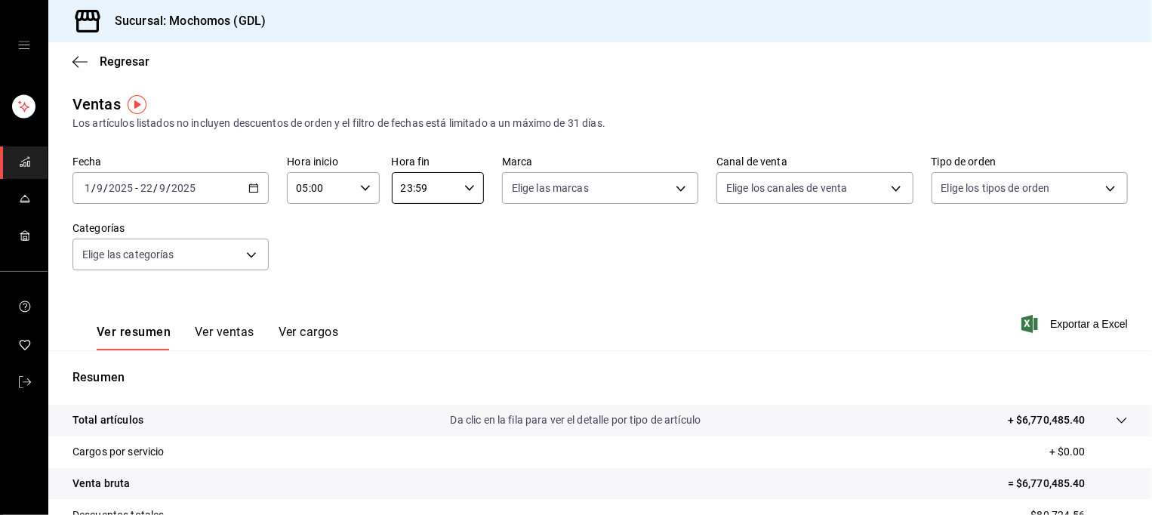
click at [452, 184] on input "23:59" at bounding box center [425, 188] width 66 height 30
click at [410, 245] on span "05" at bounding box center [409, 245] width 21 height 12
type input "05:59"
click at [568, 254] on div at bounding box center [576, 257] width 1152 height 515
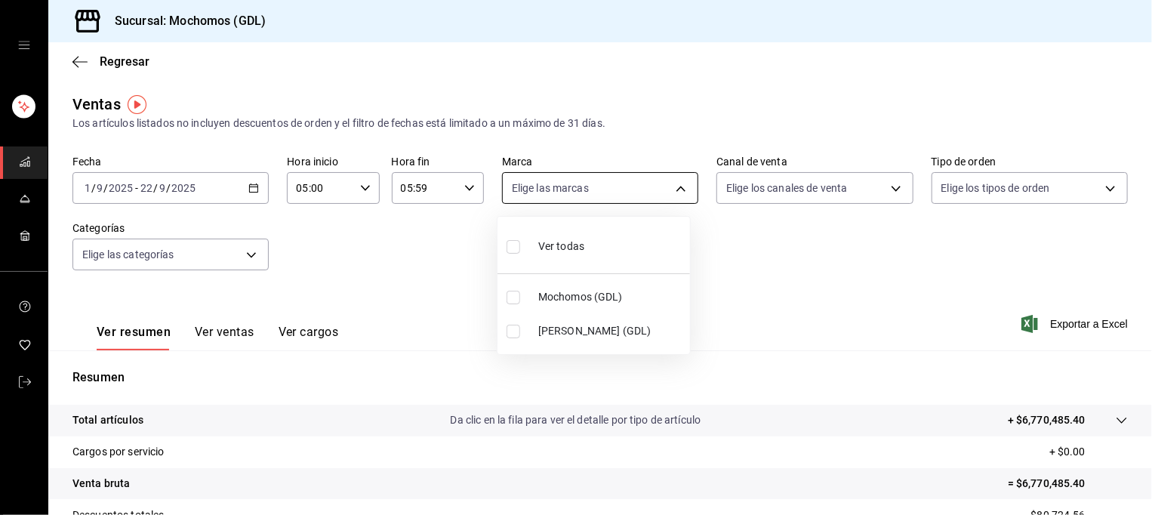
click at [685, 183] on body "Sucursal: Mochomos (GDL) Regresar Ventas Los artículos listados no incluyen des…" at bounding box center [576, 257] width 1152 height 515
click at [615, 300] on span "Mochomos (GDL)" at bounding box center [611, 297] width 146 height 16
type input "36c25d4a-7cb0-456c-a434-e981d54830bc"
checkbox input "true"
click at [780, 266] on div at bounding box center [576, 257] width 1152 height 515
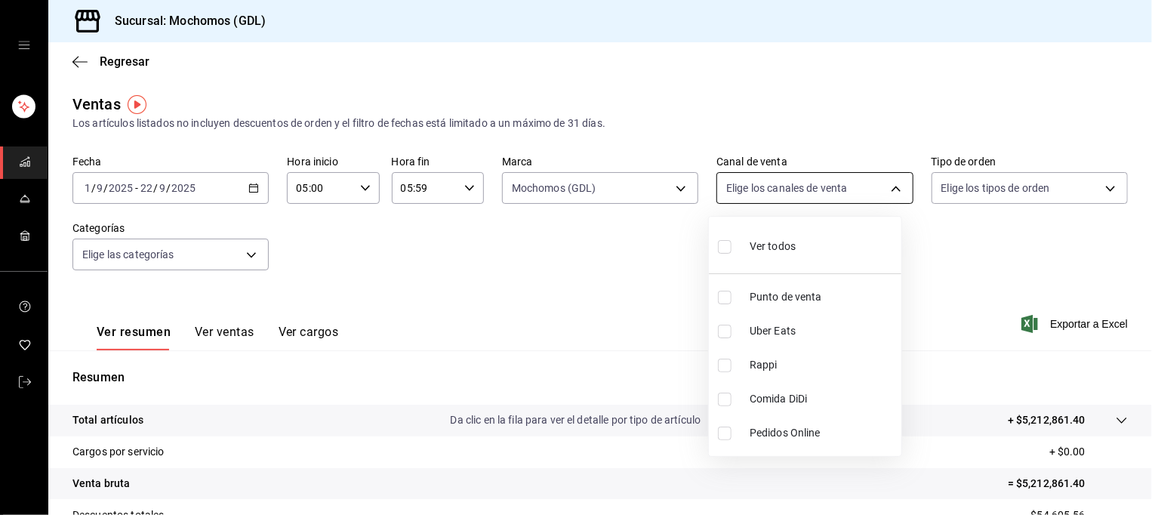
click at [881, 189] on body "Sucursal: Mochomos (GDL) Regresar Ventas Los artículos listados no incluyen des…" at bounding box center [576, 257] width 1152 height 515
click at [833, 245] on li "Ver todos" at bounding box center [805, 245] width 192 height 45
type input "PARROT,UBER_EATS,RAPPI,DIDI_FOOD,ONLINE"
checkbox input "true"
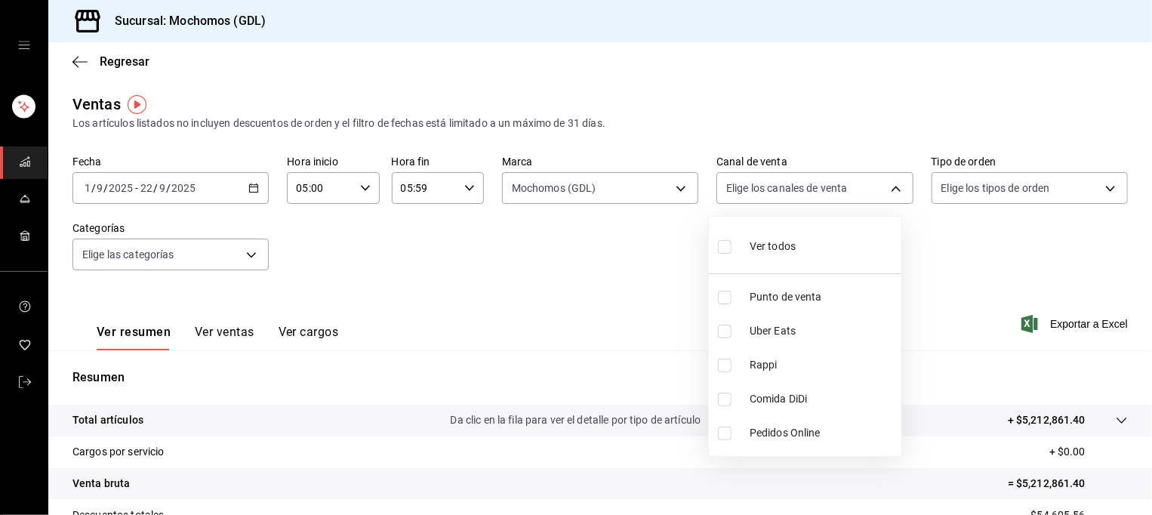
checkbox input "true"
click at [1014, 189] on div at bounding box center [576, 257] width 1152 height 515
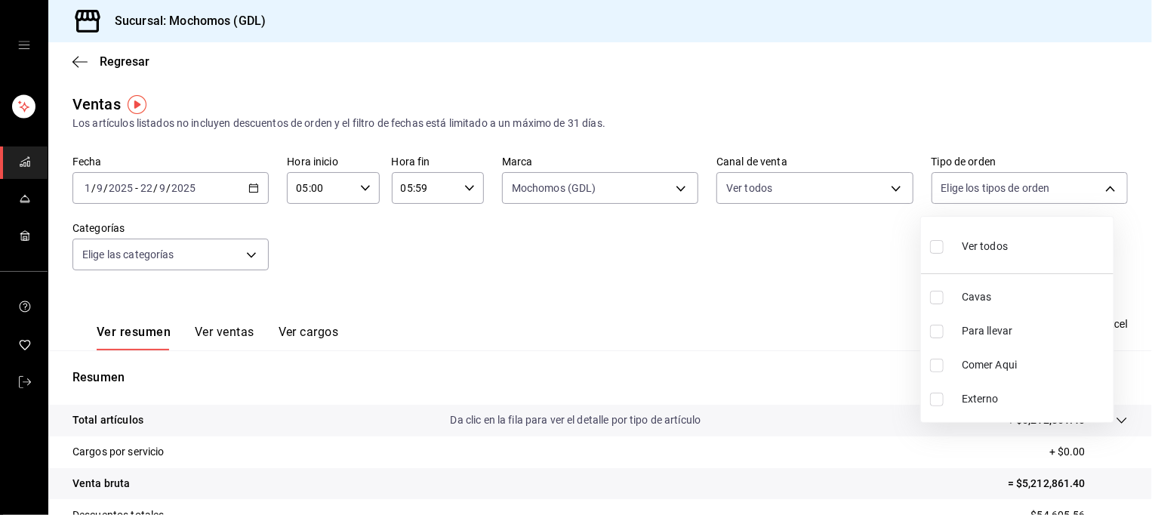
click at [1014, 189] on body "Sucursal: Mochomos (GDL) Regresar Ventas Los artículos listados no incluyen des…" at bounding box center [576, 257] width 1152 height 515
click at [999, 245] on span "Ver todos" at bounding box center [985, 247] width 46 height 16
type input "c3d0baef-30c0-4718-9d76-caab43e27316,13c4cc4a-99d2-42c0-ba96-c3de8c08c13d,7b791…"
checkbox input "true"
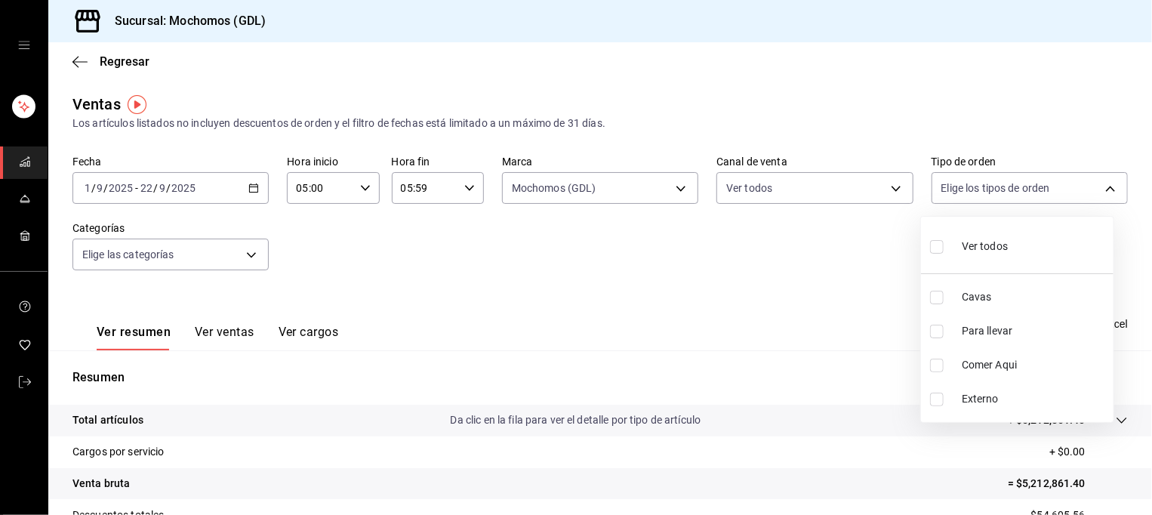
checkbox input "true"
click at [774, 287] on div at bounding box center [576, 257] width 1152 height 515
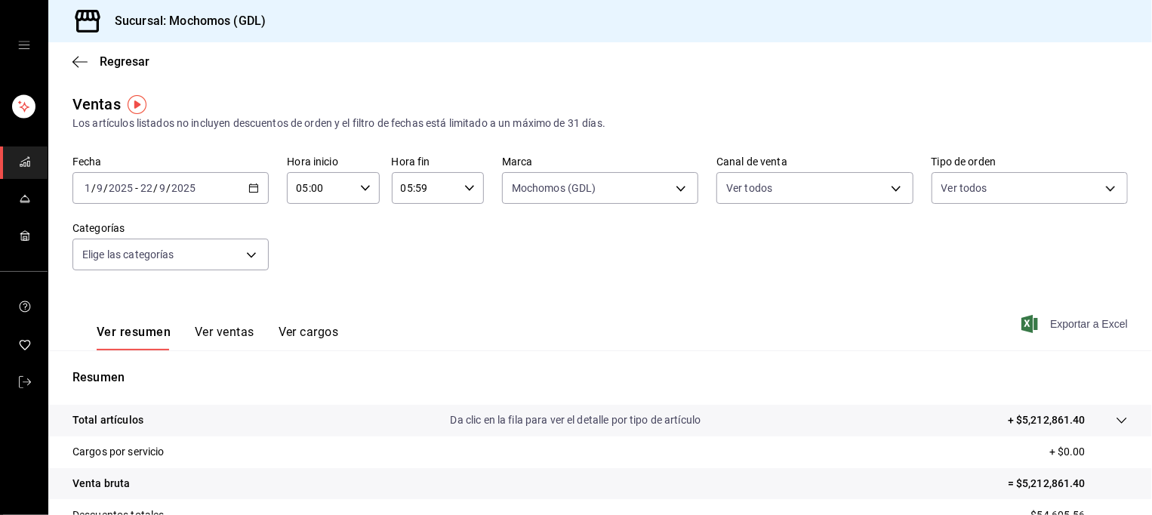
click at [1050, 325] on font "Exportar a Excel" at bounding box center [1089, 324] width 78 height 12
